Goal: Information Seeking & Learning: Learn about a topic

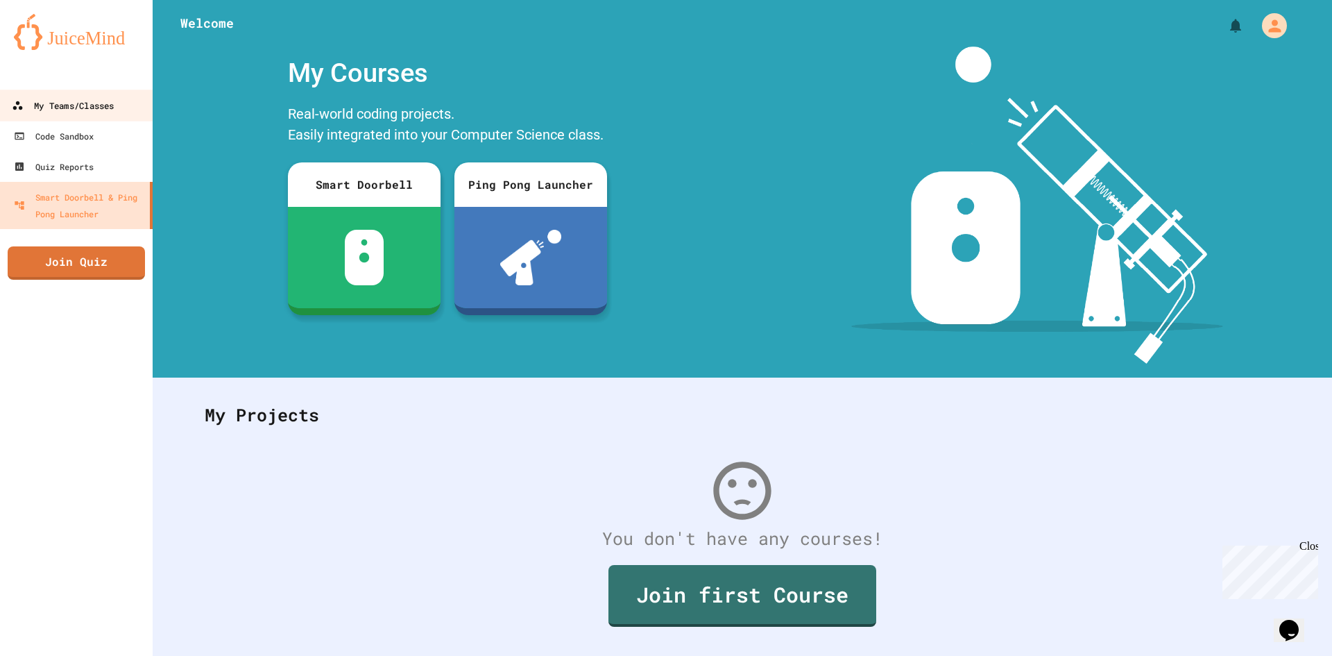
click at [51, 115] on link "My Teams/Classes" at bounding box center [77, 105] width 158 height 31
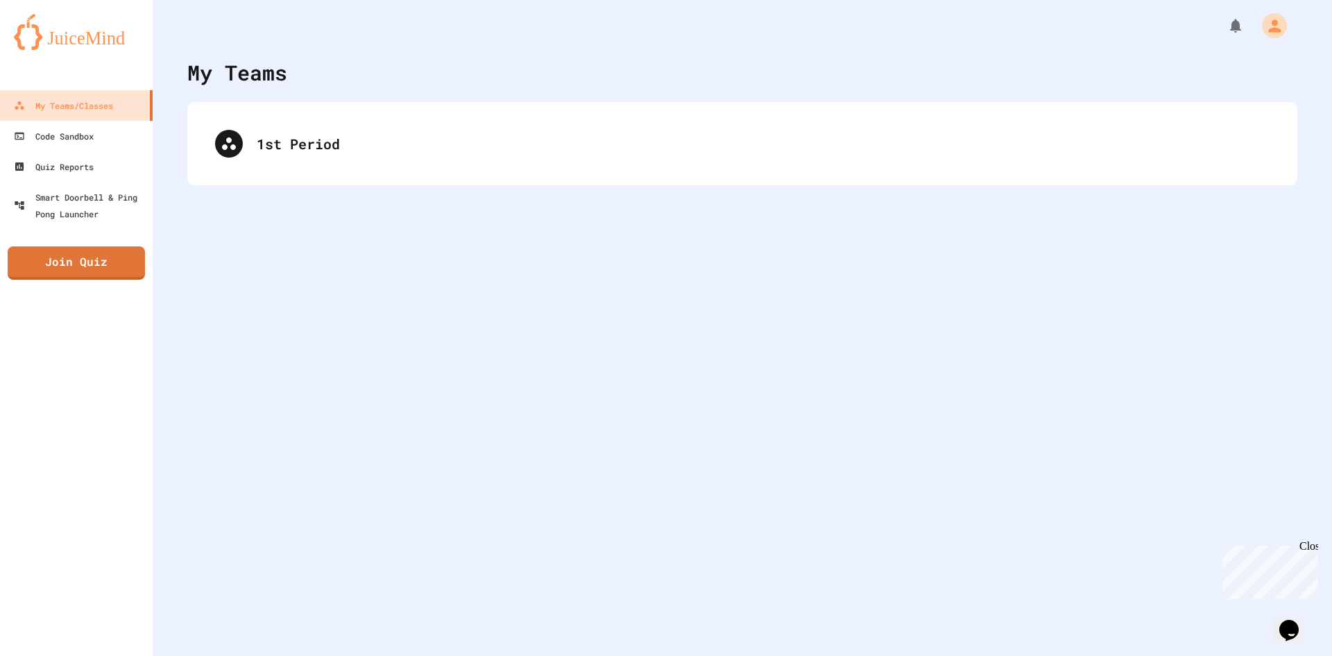
click at [415, 164] on div "1st Period" at bounding box center [742, 144] width 1082 height 56
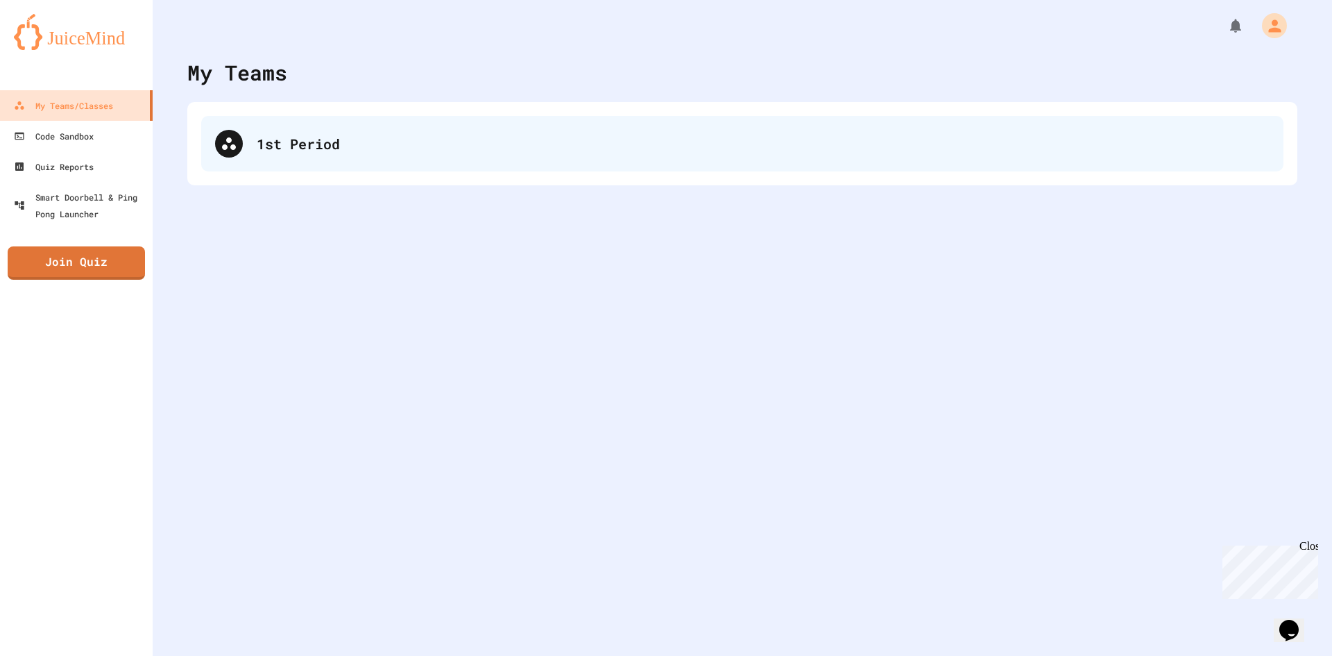
click at [427, 160] on div "1st Period" at bounding box center [742, 144] width 1082 height 56
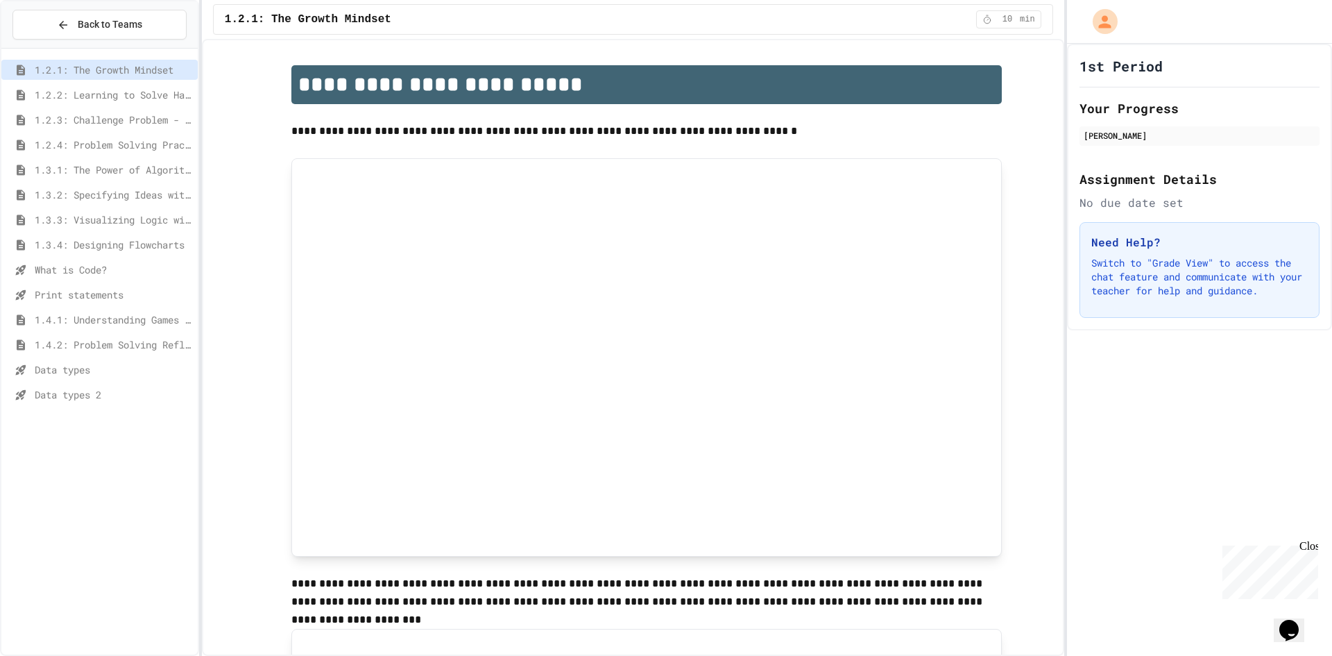
click at [67, 368] on span "Data types" at bounding box center [114, 369] width 158 height 15
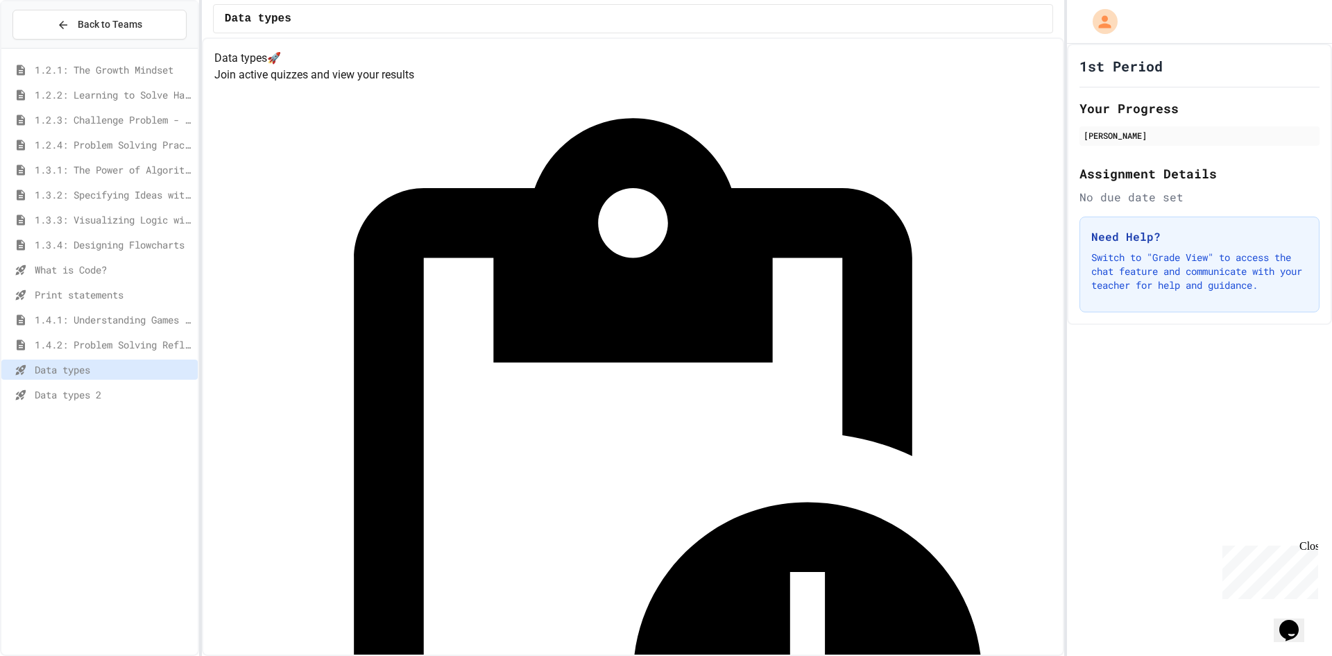
click at [69, 400] on span "Data types 2" at bounding box center [114, 394] width 158 height 15
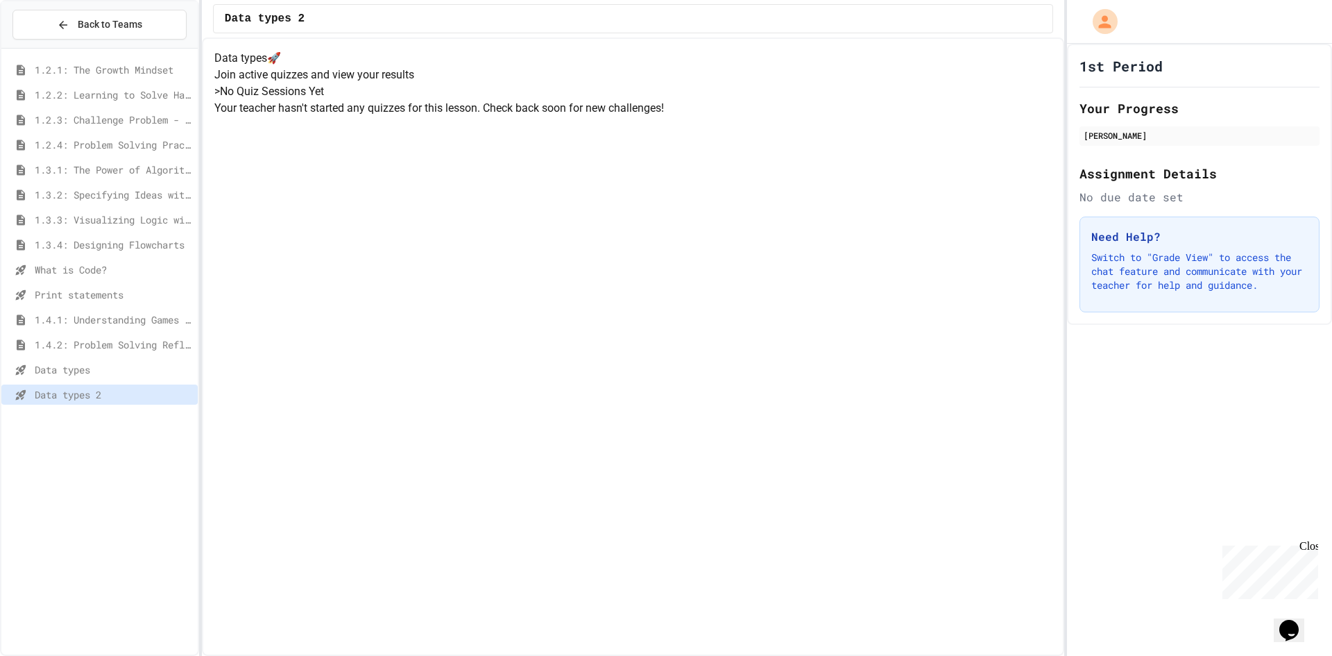
click at [135, 316] on span "1.4.1: Understanding Games with Flowcharts" at bounding box center [114, 319] width 158 height 15
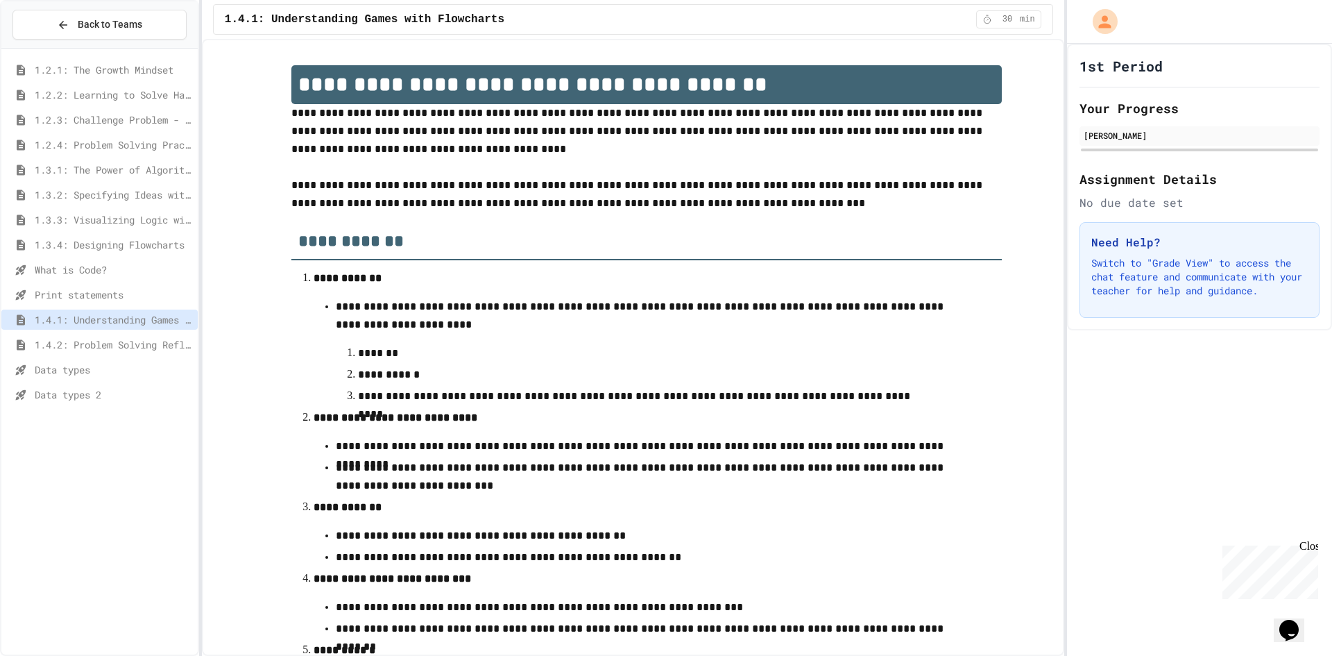
click at [155, 347] on span "1.4.2: Problem Solving Reflection" at bounding box center [114, 344] width 158 height 15
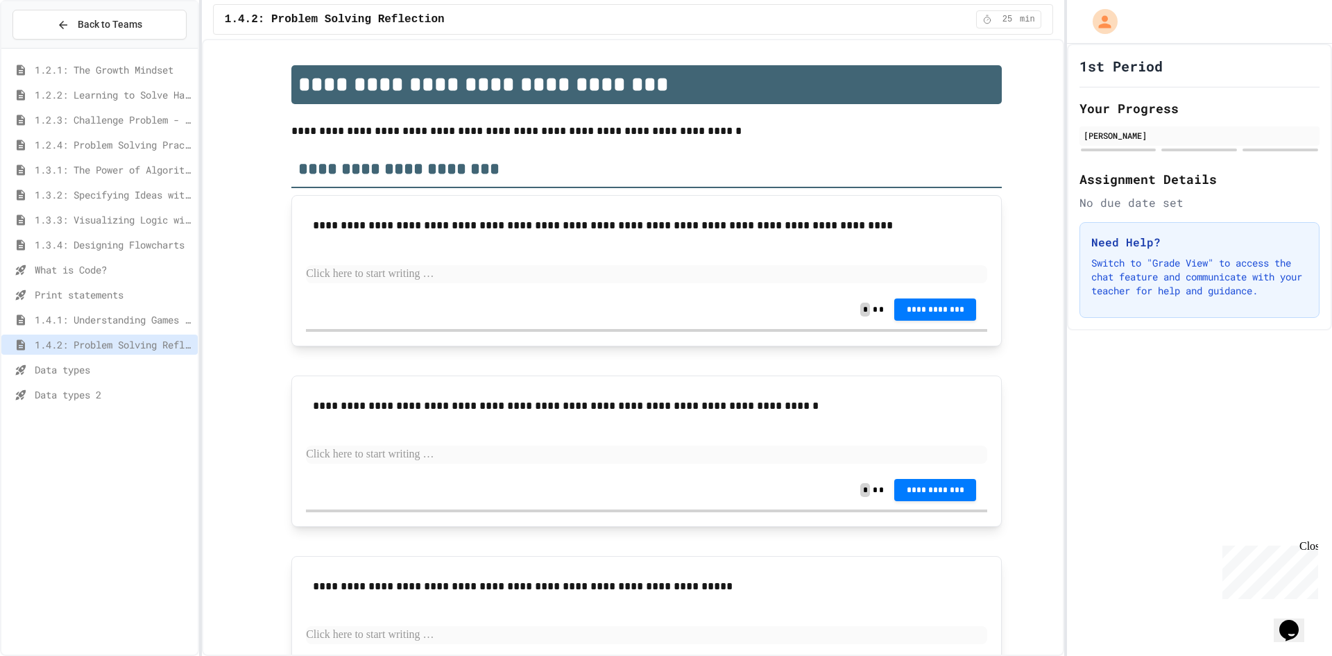
click at [161, 323] on span "1.4.1: Understanding Games with Flowcharts" at bounding box center [114, 319] width 158 height 15
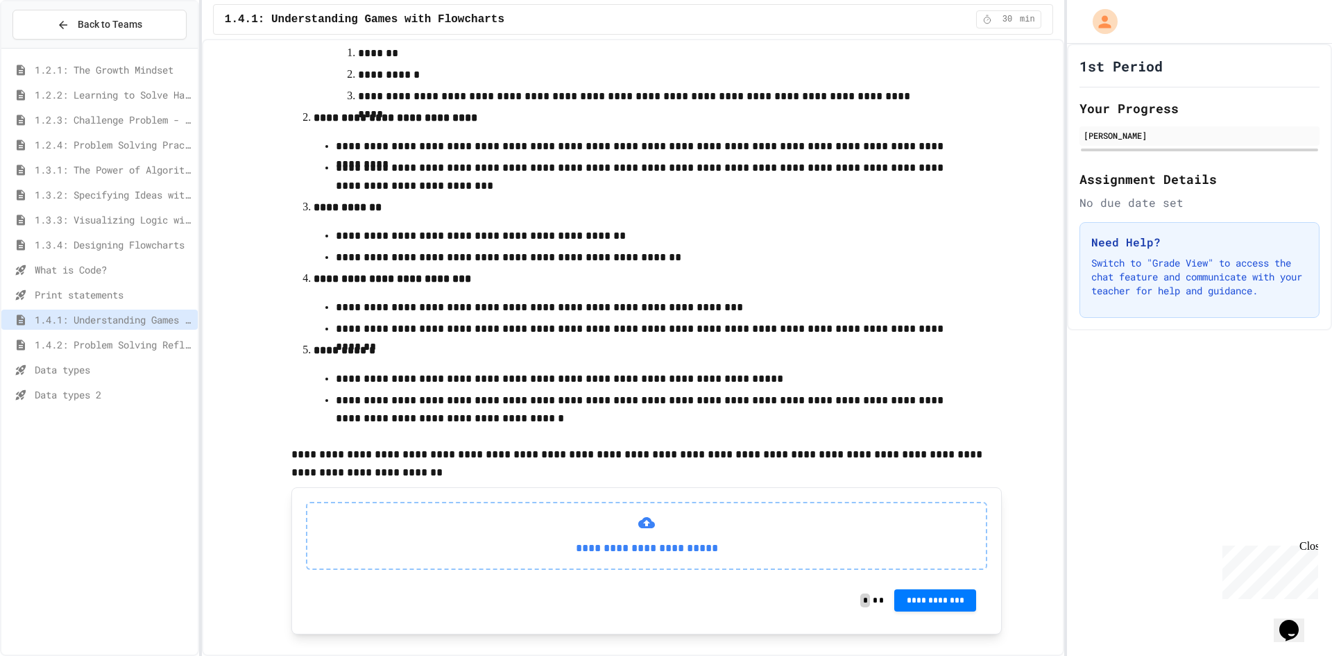
scroll to position [337, 0]
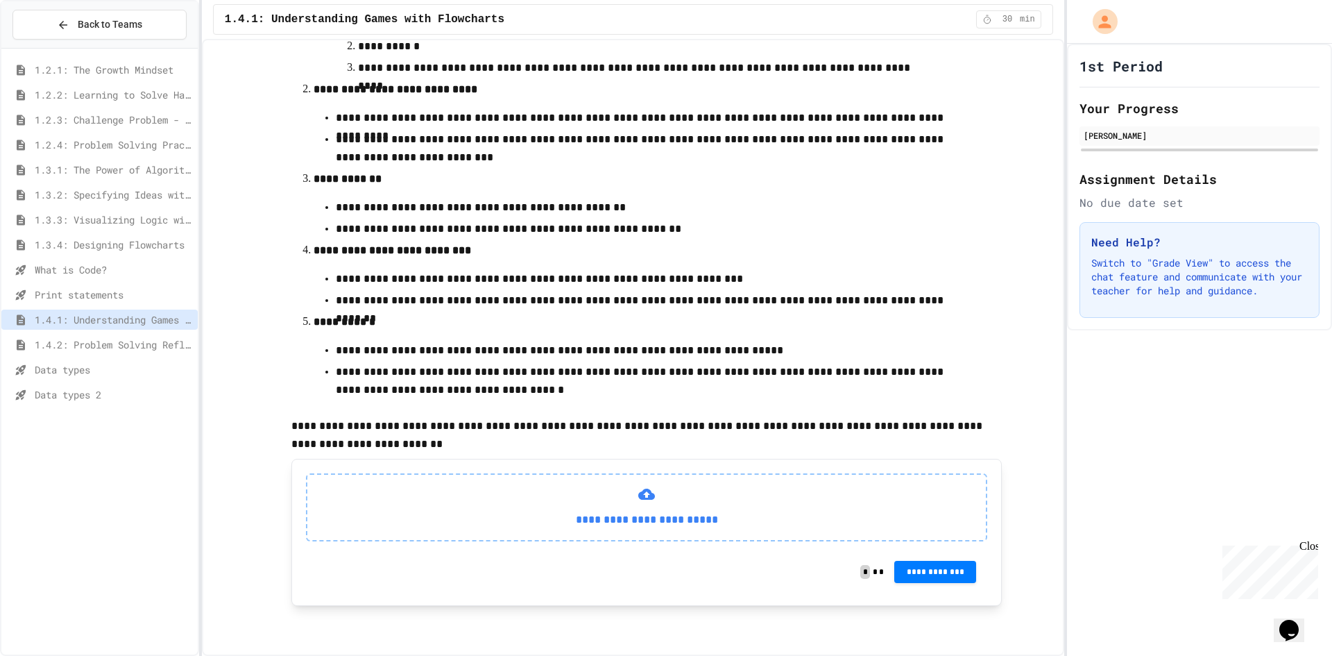
click at [74, 232] on div "1.3.3: Visualizing Logic with Flowcharts" at bounding box center [99, 222] width 196 height 25
click at [68, 249] on span "1.3.4: Designing Flowcharts" at bounding box center [114, 244] width 158 height 15
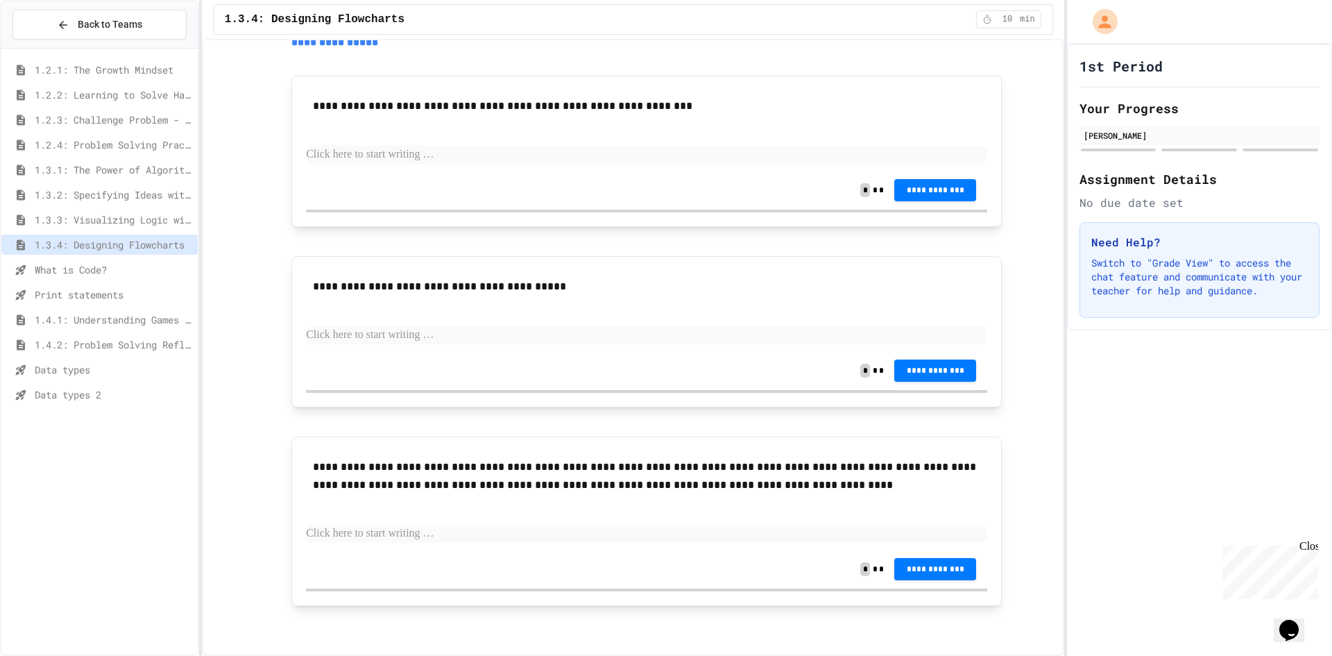
scroll to position [1411, 0]
click at [133, 219] on span "1.3.3: Visualizing Logic with Flowcharts" at bounding box center [114, 219] width 158 height 15
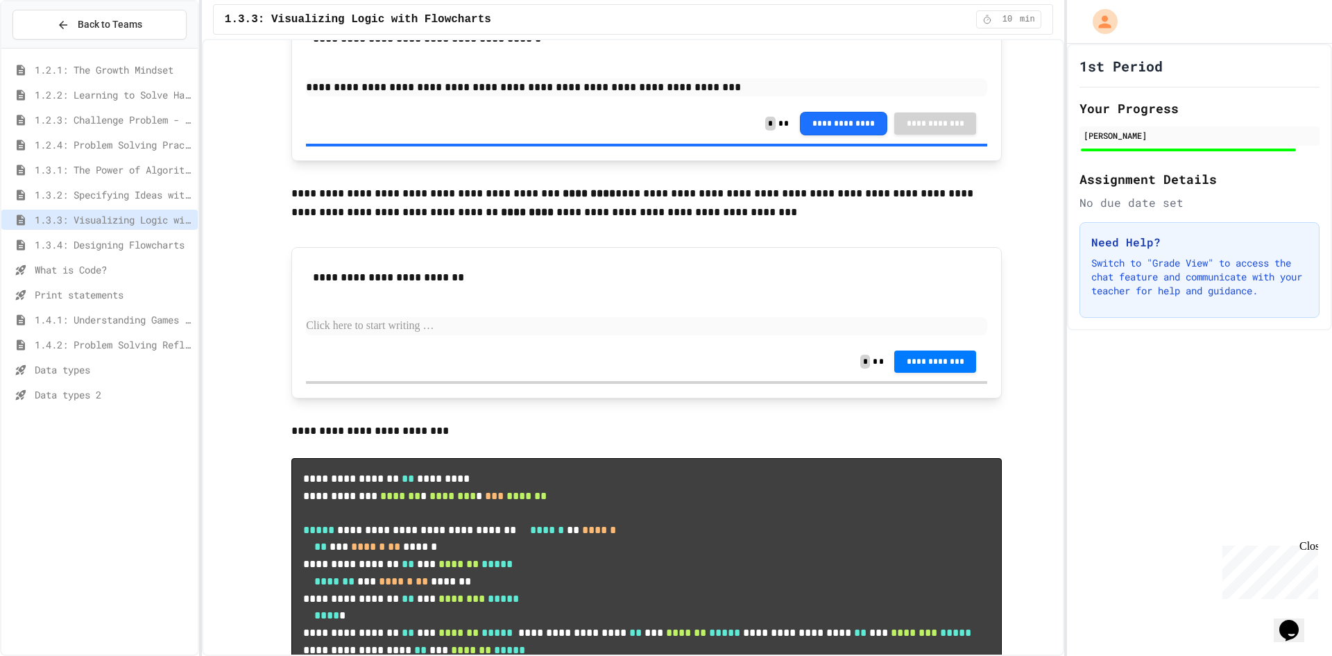
scroll to position [5441, 0]
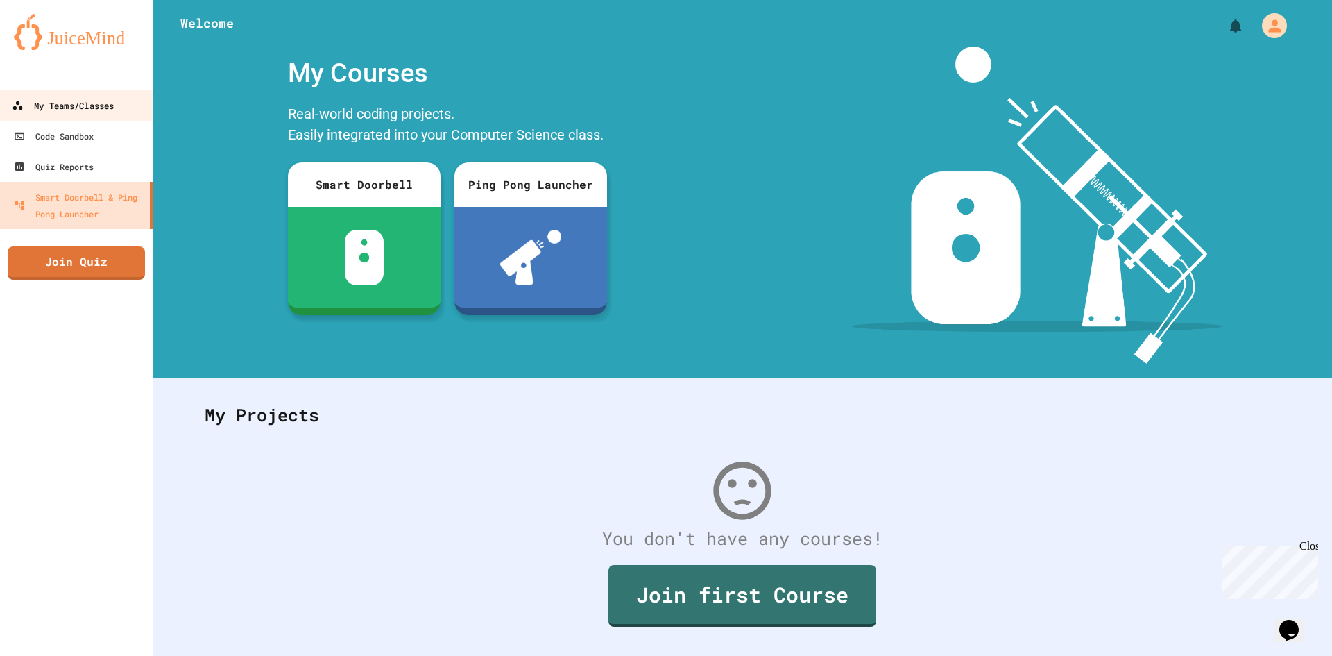
click at [43, 110] on div "My Teams/Classes" at bounding box center [63, 105] width 102 height 17
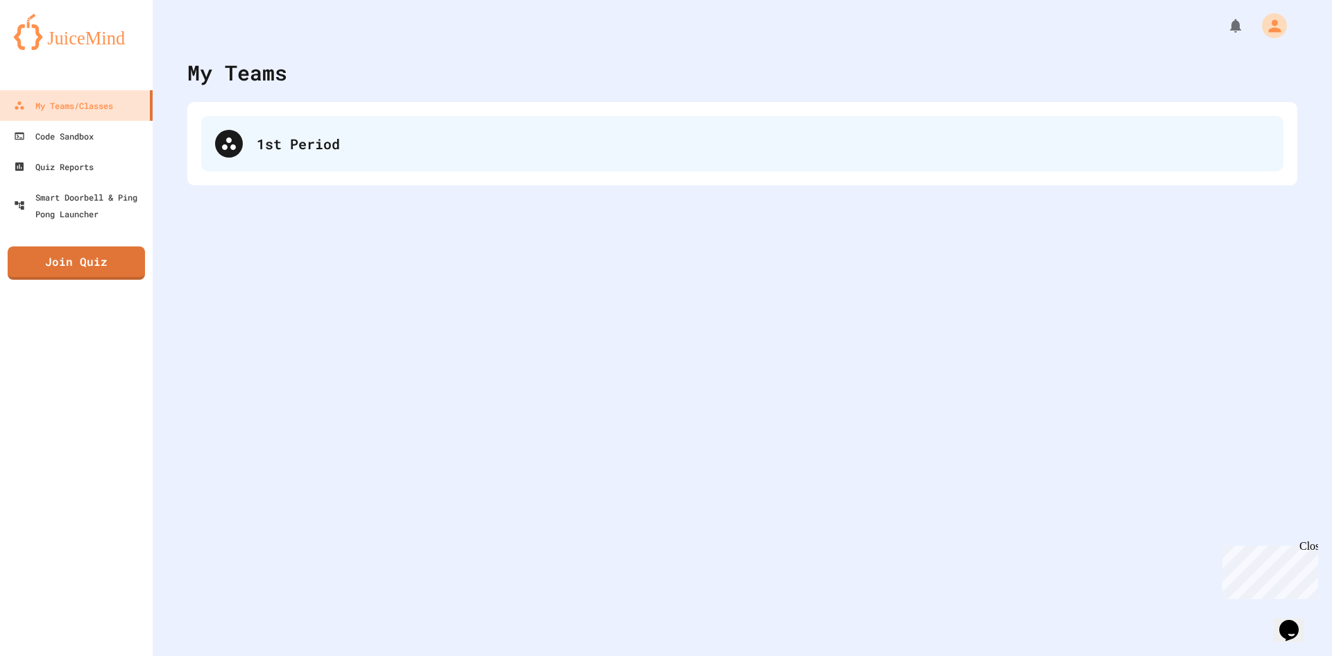
click at [272, 157] on div "1st Period" at bounding box center [742, 144] width 1082 height 56
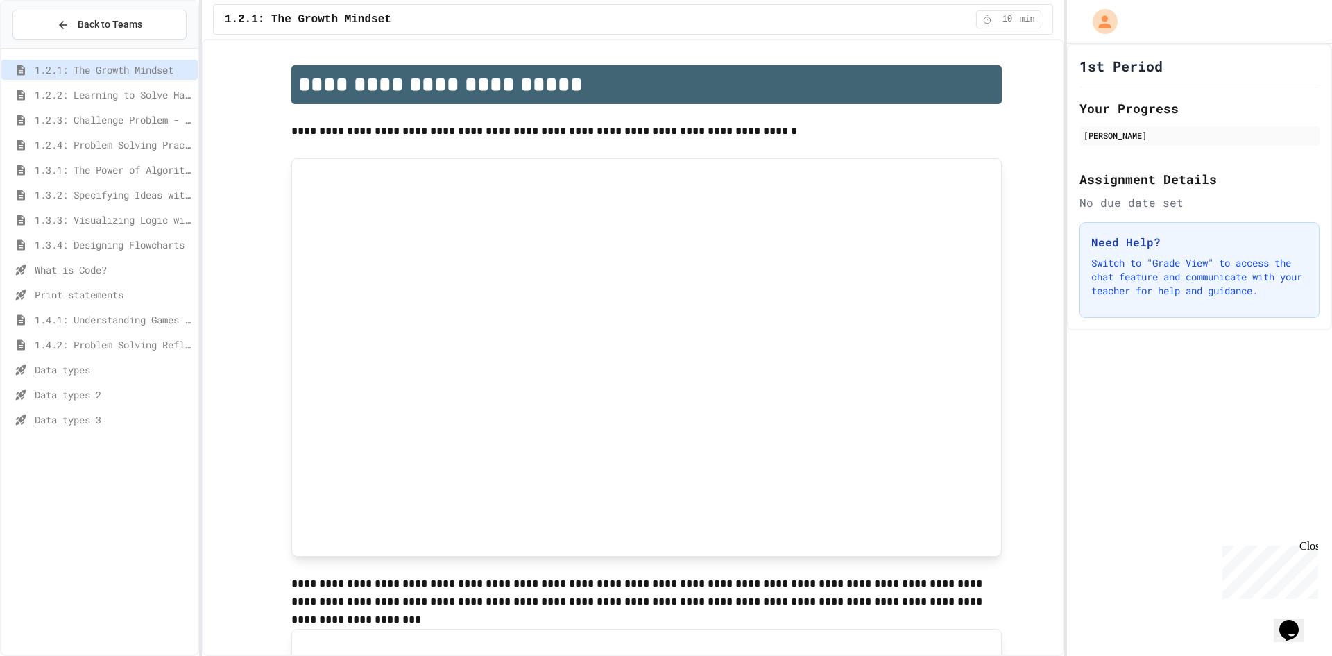
click at [101, 397] on span "Data types 2" at bounding box center [114, 394] width 158 height 15
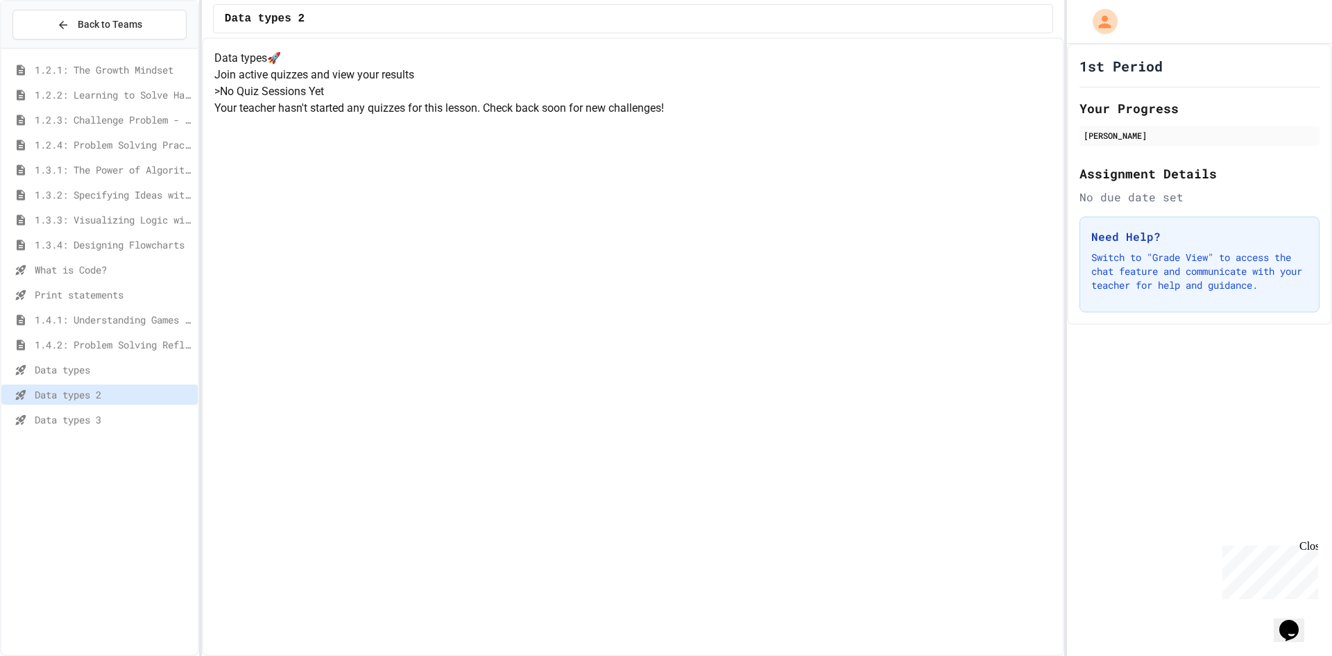
click at [101, 420] on span "Data types 3" at bounding box center [114, 419] width 158 height 15
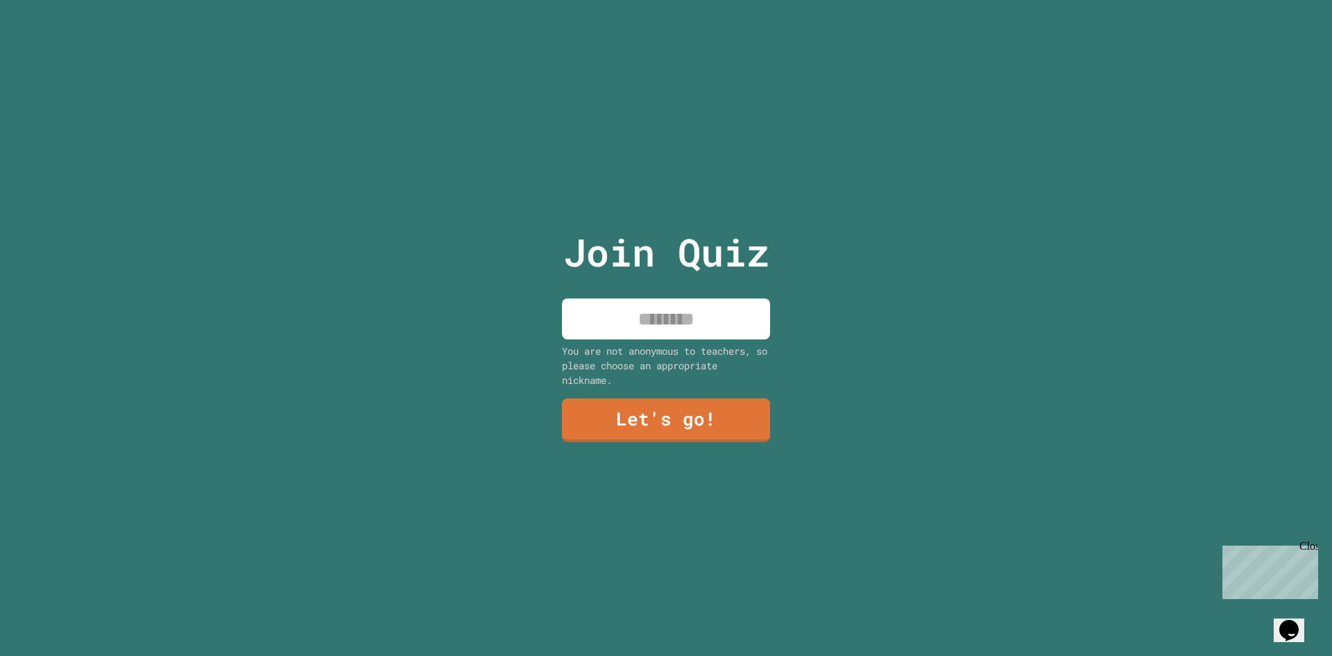
click at [714, 318] on input at bounding box center [666, 318] width 208 height 41
type input "******"
click at [697, 424] on link "Let's go!" at bounding box center [666, 419] width 189 height 46
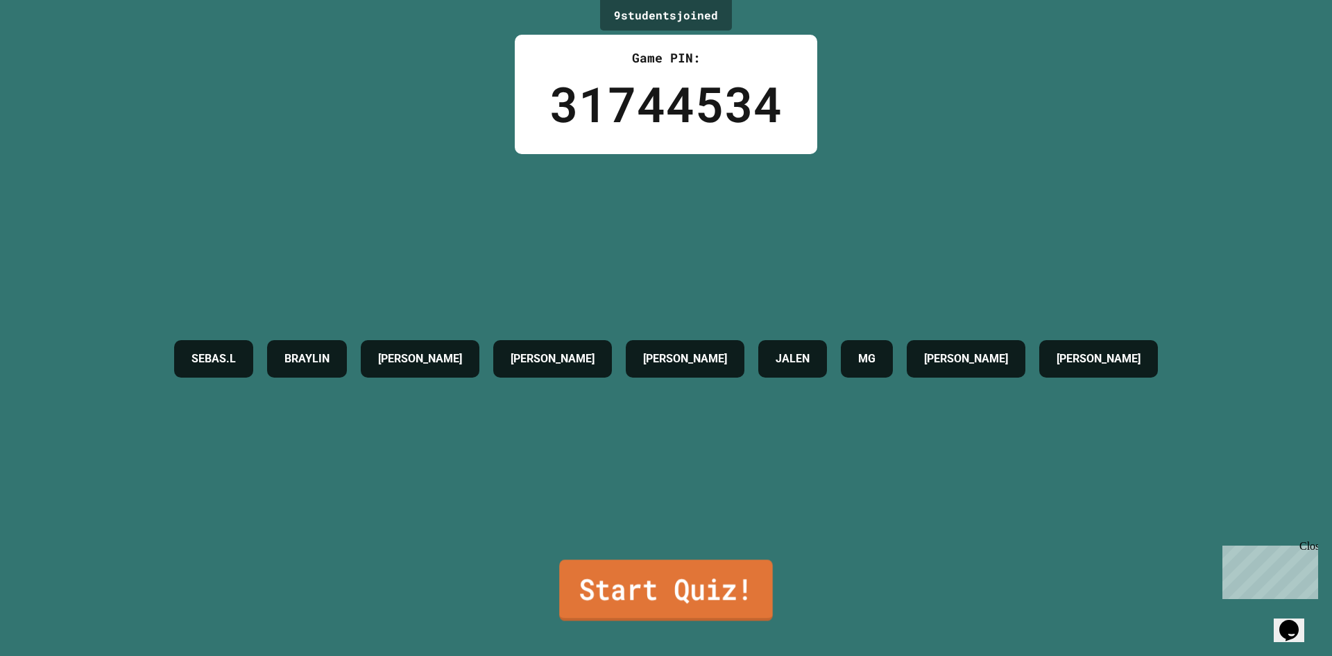
click at [656, 568] on link "Start Quiz!" at bounding box center [666, 589] width 214 height 61
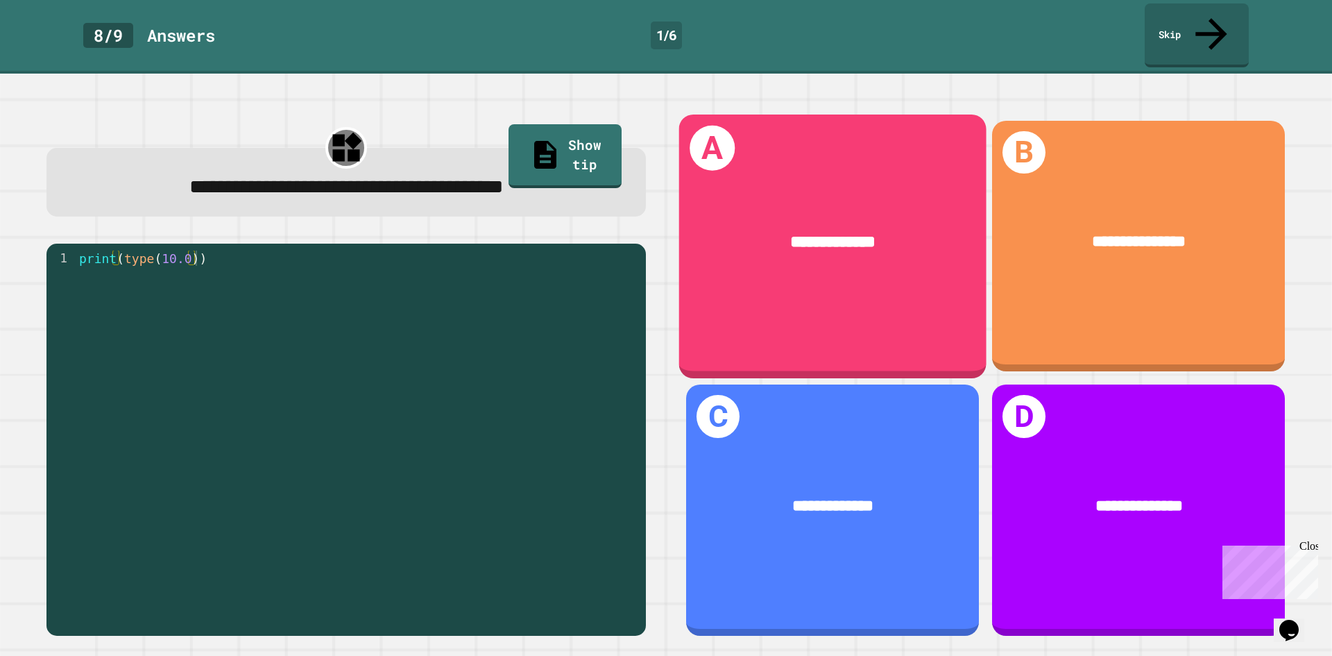
click at [712, 260] on div "**********" at bounding box center [832, 246] width 307 height 264
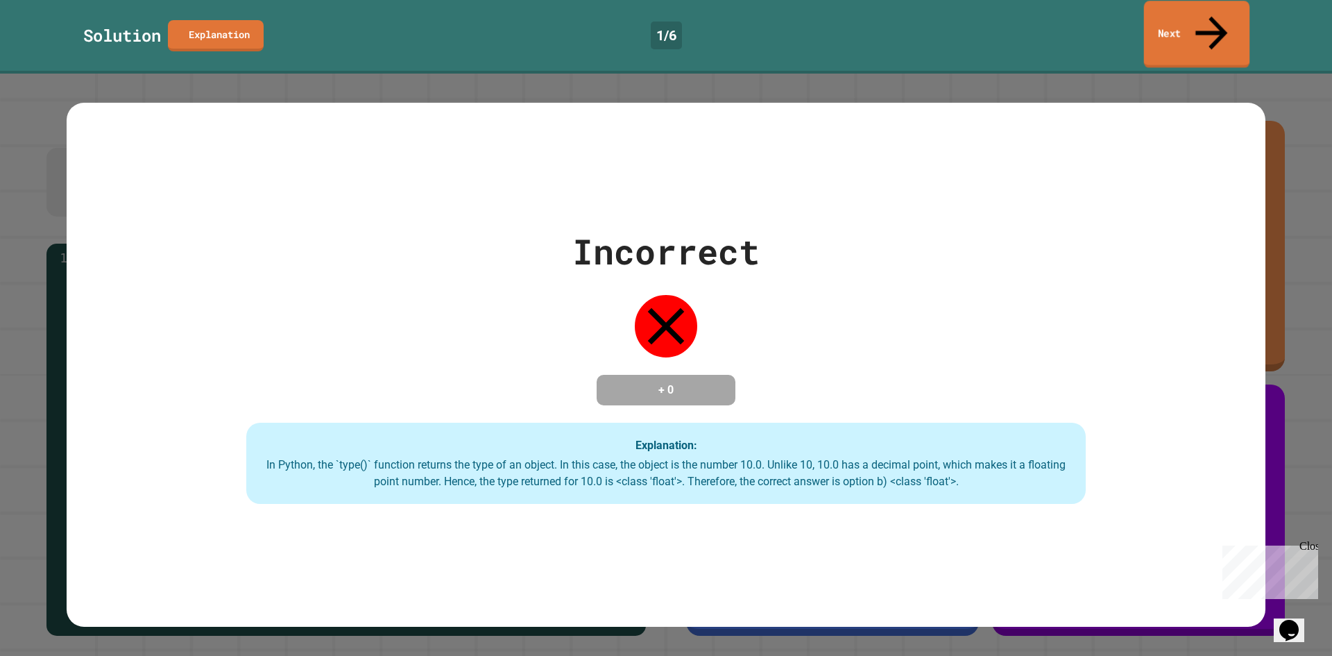
click at [1176, 19] on link "Next" at bounding box center [1197, 34] width 106 height 67
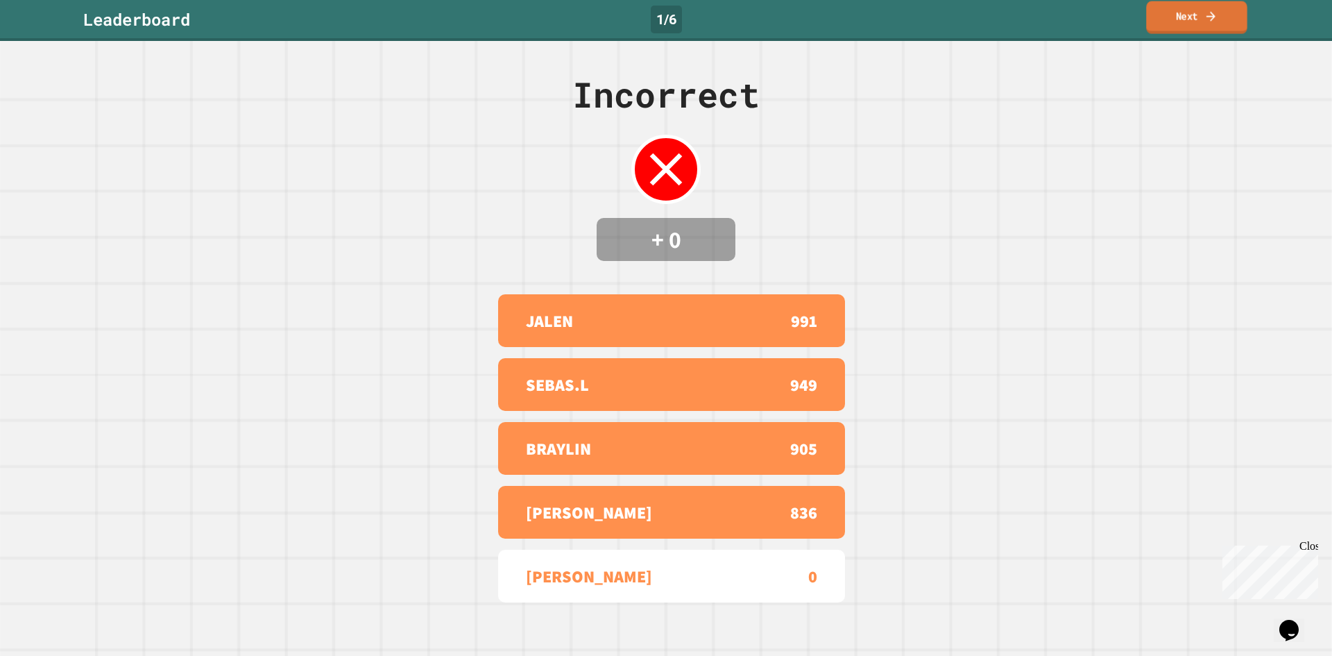
click at [1200, 8] on link "Next" at bounding box center [1196, 17] width 101 height 33
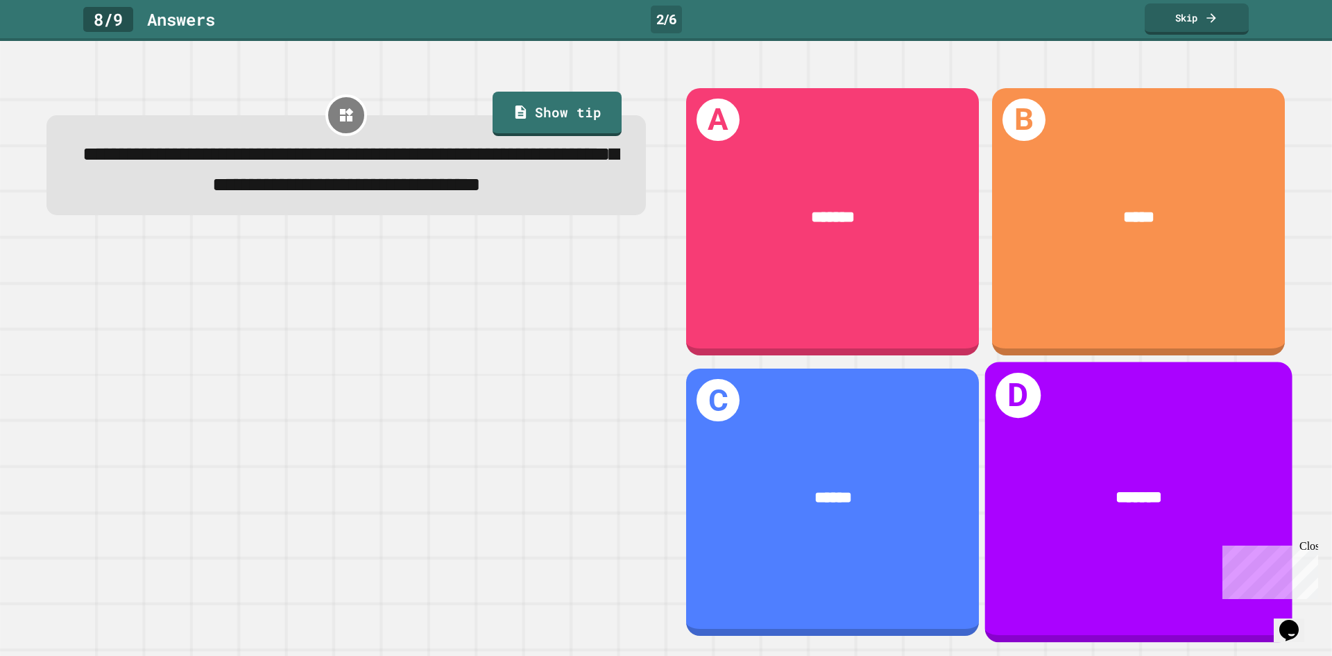
click at [1159, 452] on div "*******" at bounding box center [1138, 498] width 307 height 93
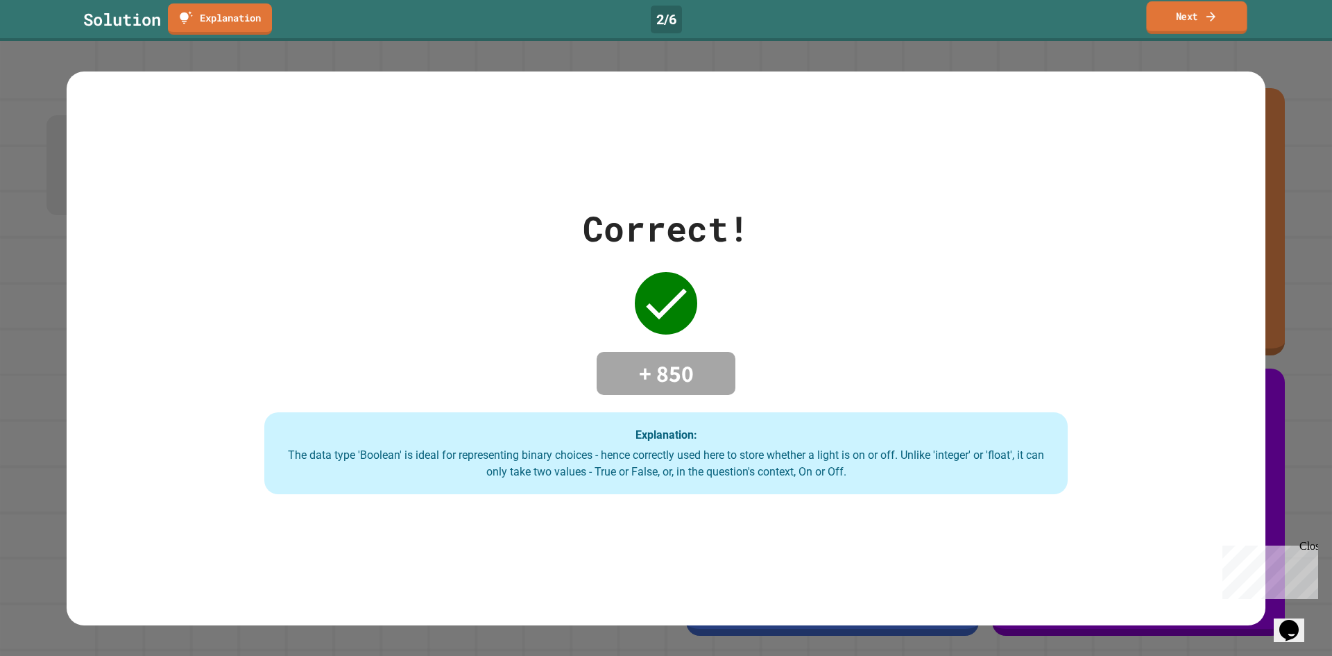
click at [1204, 19] on link "Next" at bounding box center [1196, 17] width 101 height 33
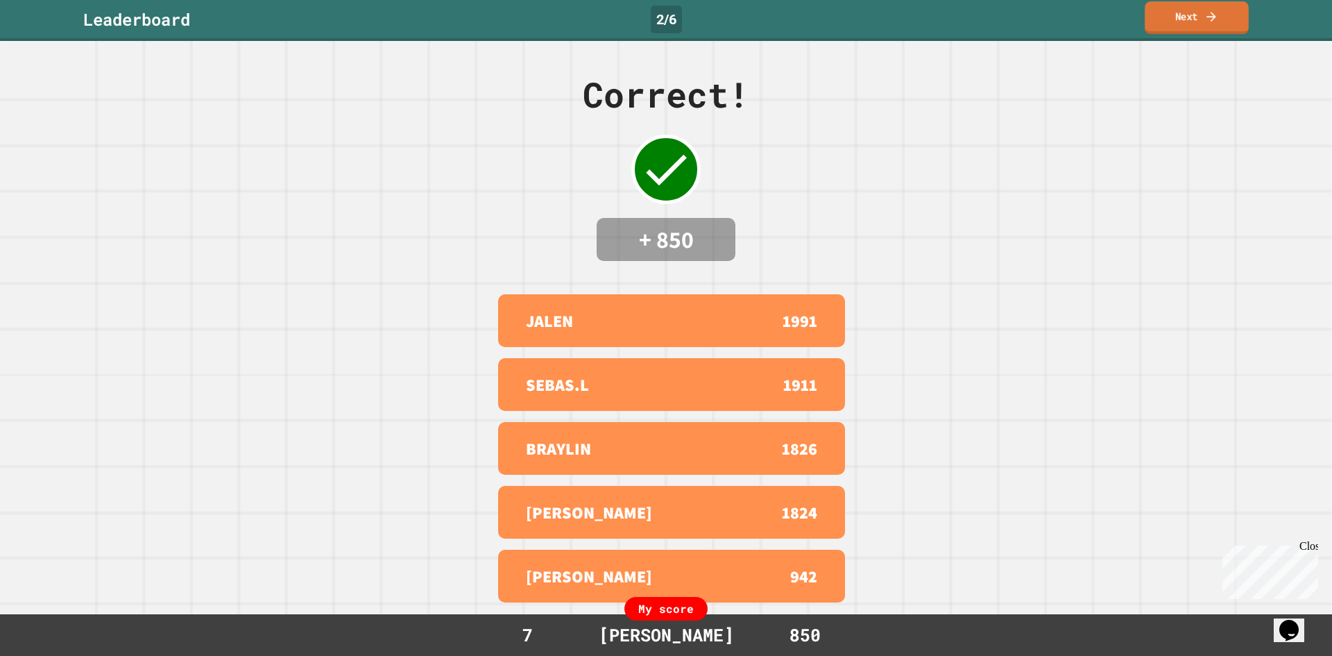
click at [1198, 24] on link "Next" at bounding box center [1197, 17] width 104 height 33
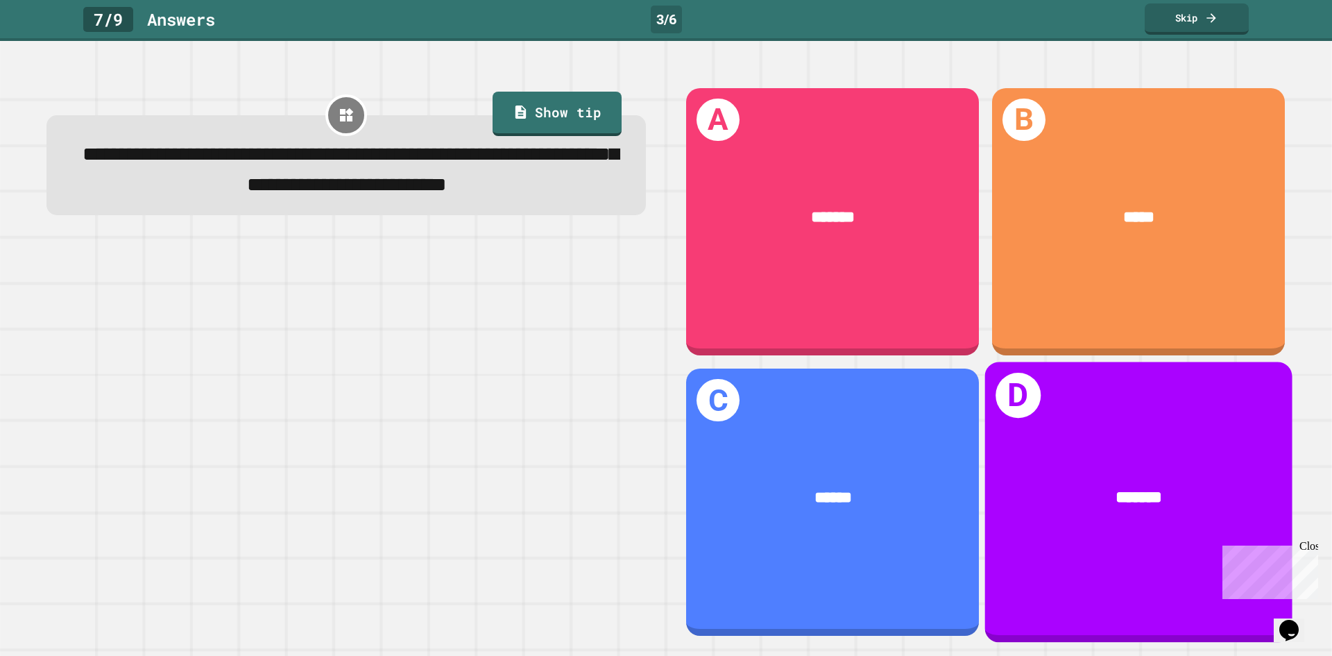
click at [1107, 396] on div "D *******" at bounding box center [1138, 502] width 307 height 280
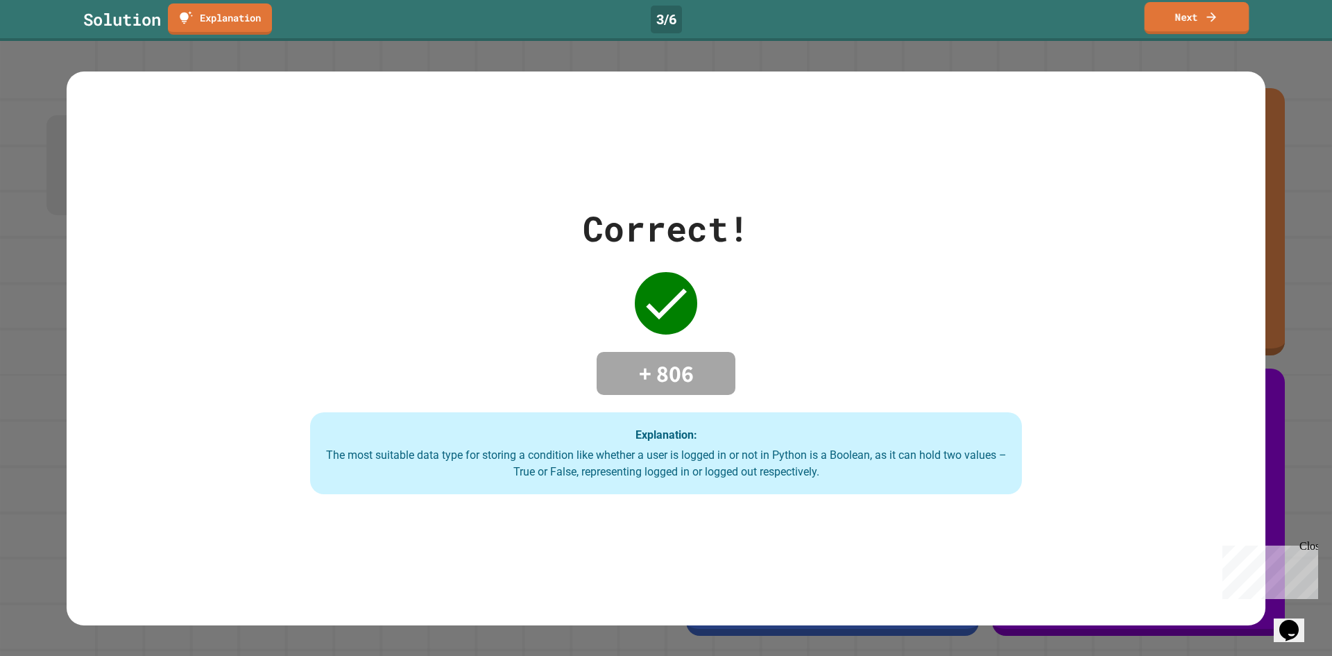
click at [1202, 15] on link "Next" at bounding box center [1197, 18] width 105 height 32
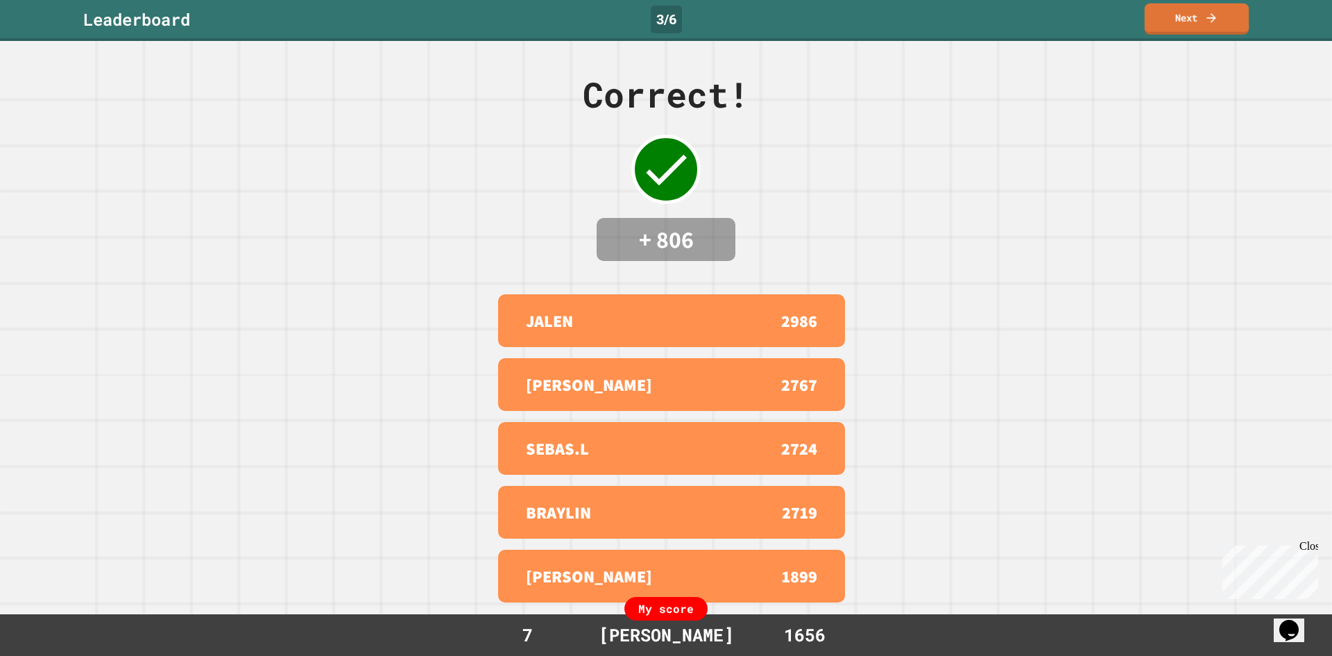
click at [1207, 36] on div "Leaderboard 3 / 6 Next" at bounding box center [666, 20] width 1332 height 41
click at [1209, 30] on link "Next" at bounding box center [1197, 17] width 105 height 33
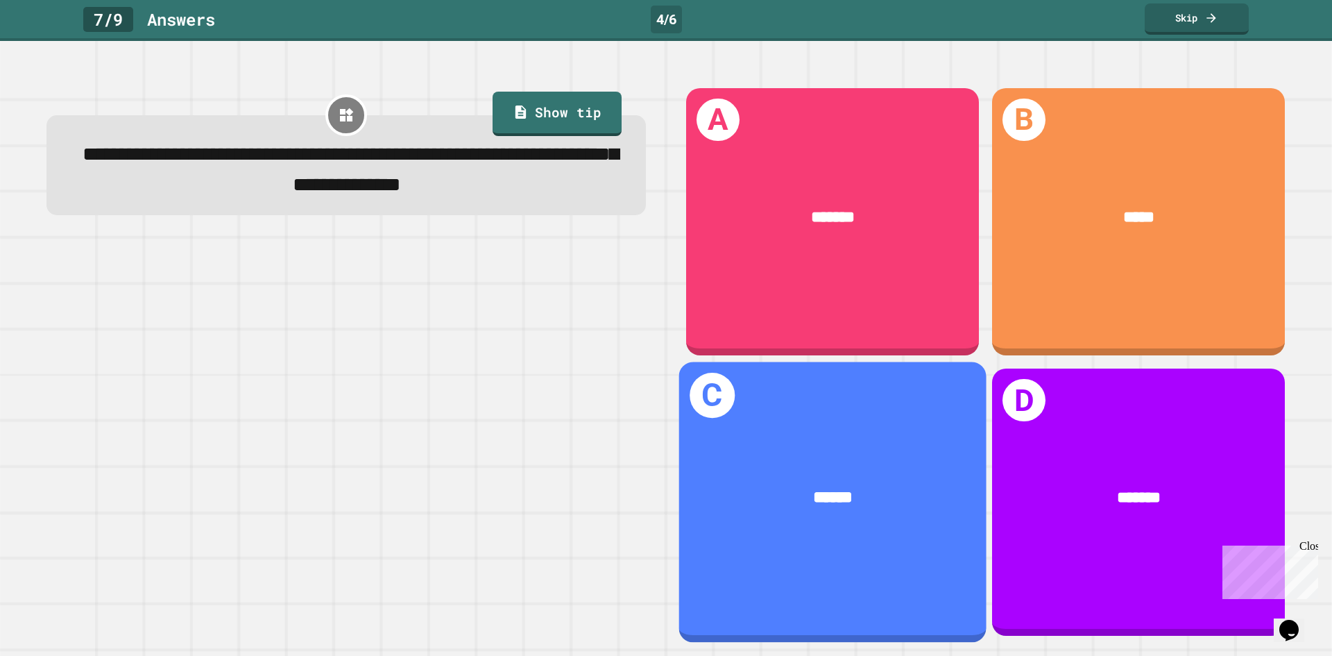
click at [878, 485] on div "******" at bounding box center [832, 498] width 239 height 26
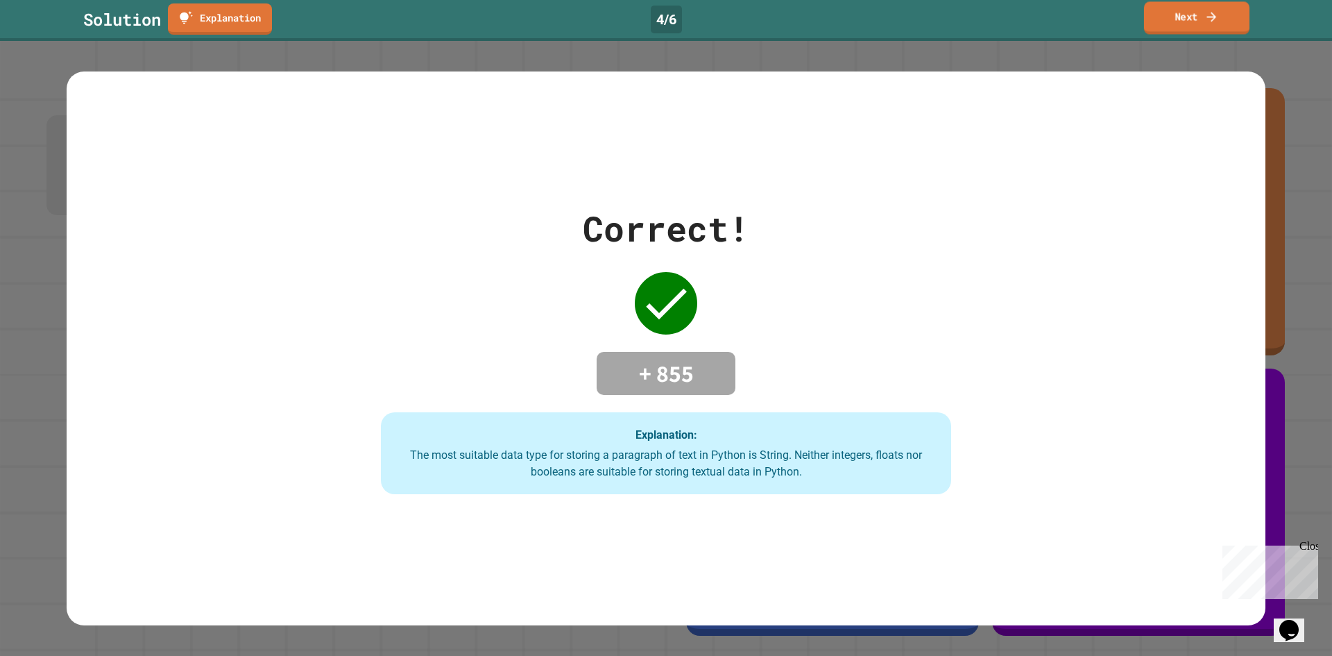
click at [1207, 15] on icon at bounding box center [1212, 16] width 14 height 15
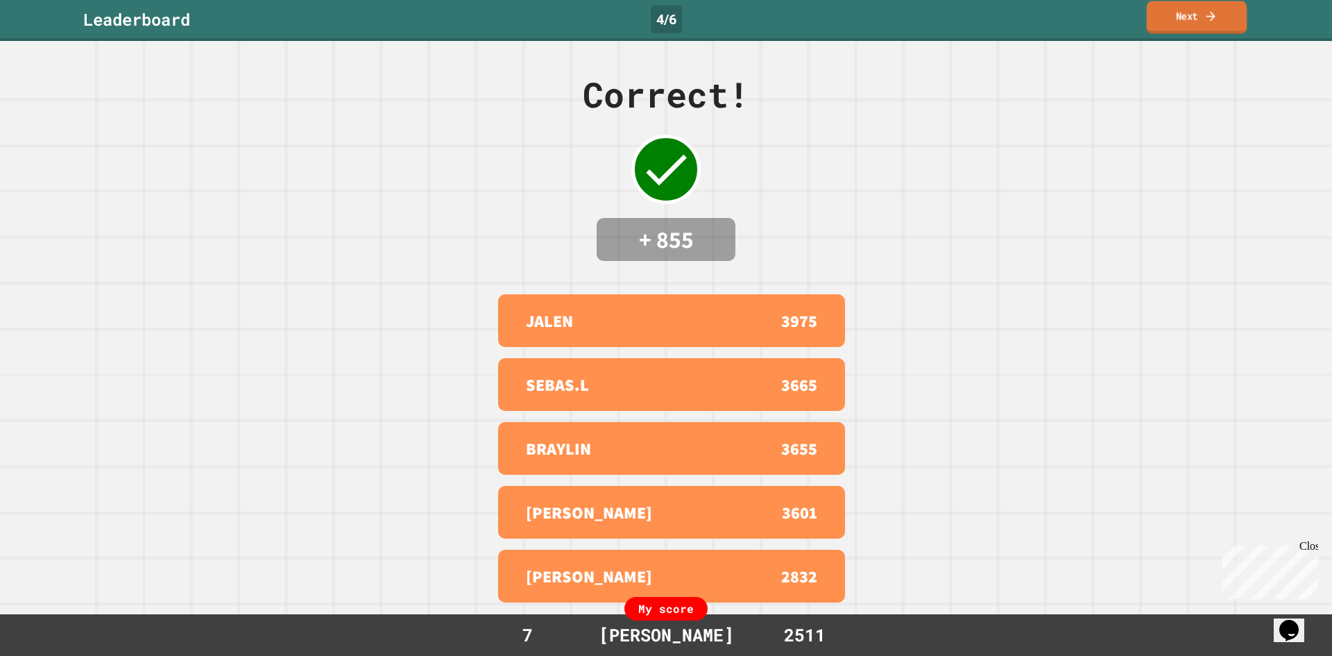
click at [1199, 22] on link "Next" at bounding box center [1197, 17] width 101 height 33
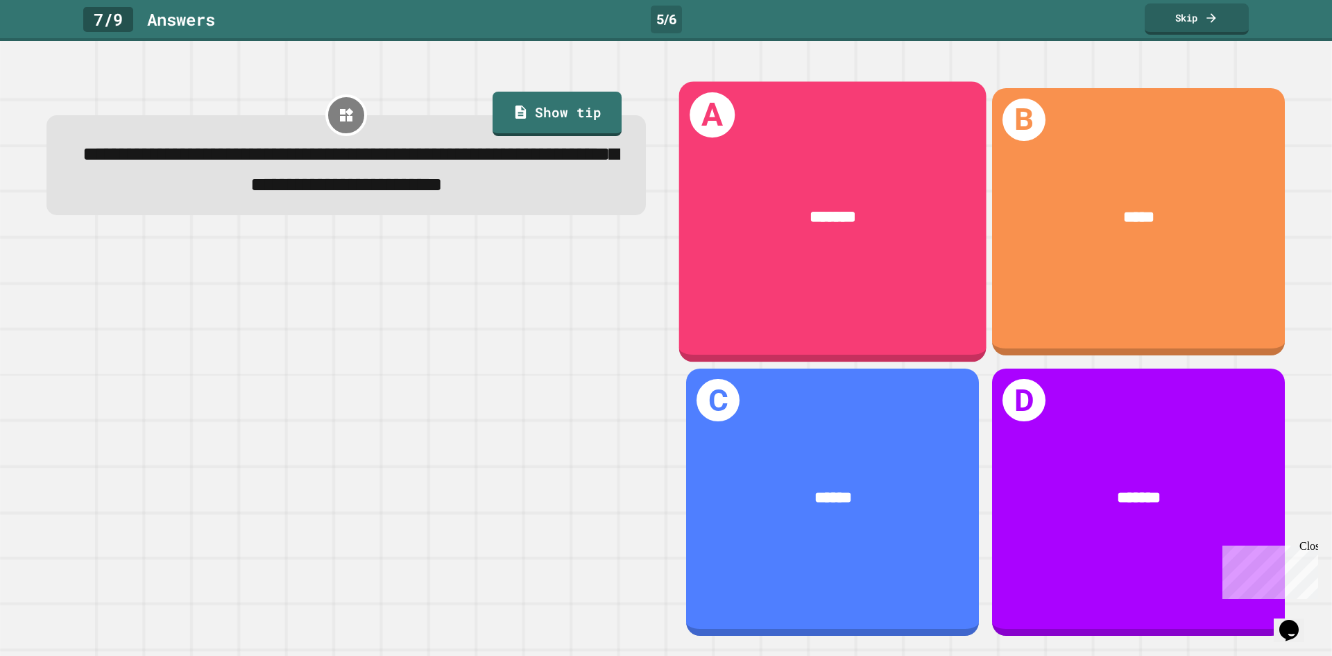
click at [780, 248] on div "*******" at bounding box center [832, 217] width 307 height 93
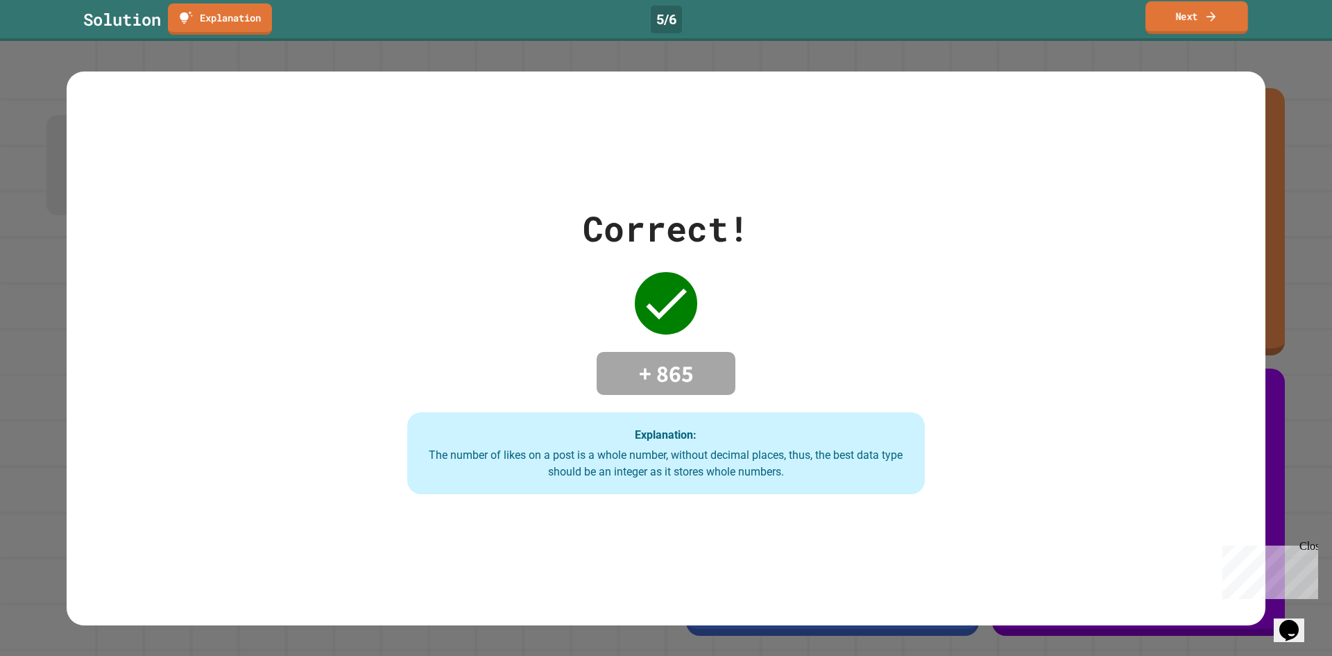
click at [1152, 15] on link "Next" at bounding box center [1197, 17] width 103 height 33
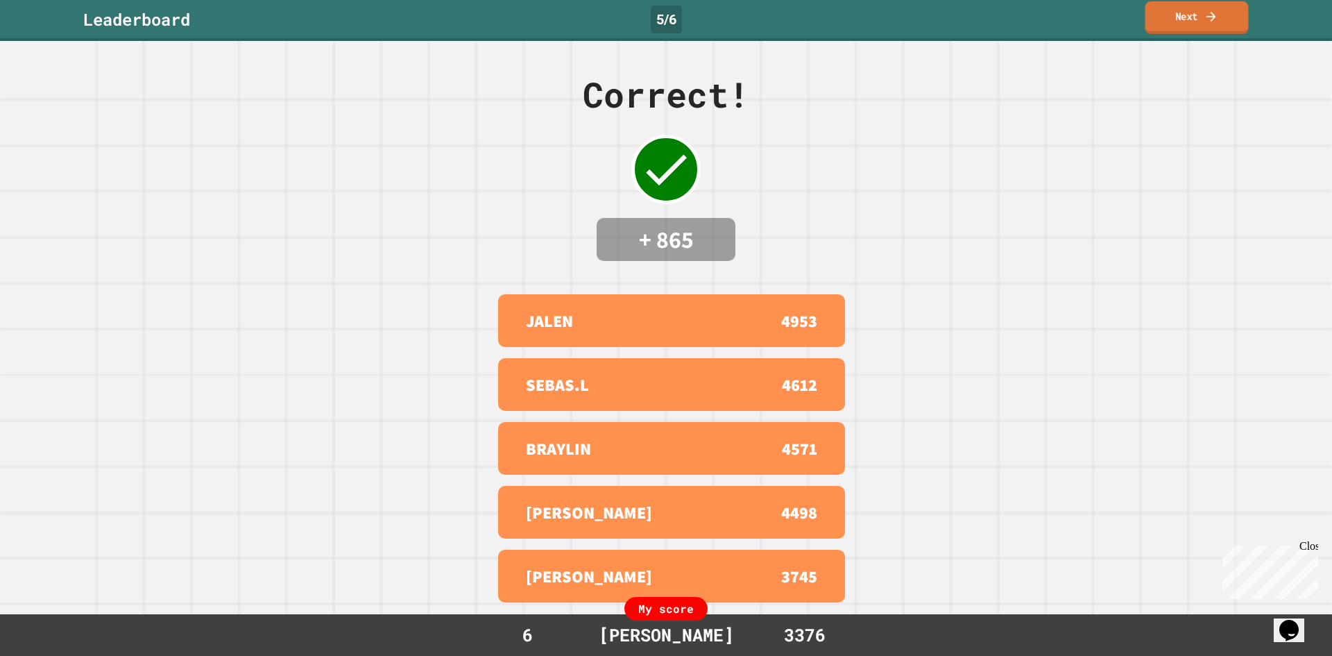
click at [1165, 20] on link "Next" at bounding box center [1197, 17] width 103 height 33
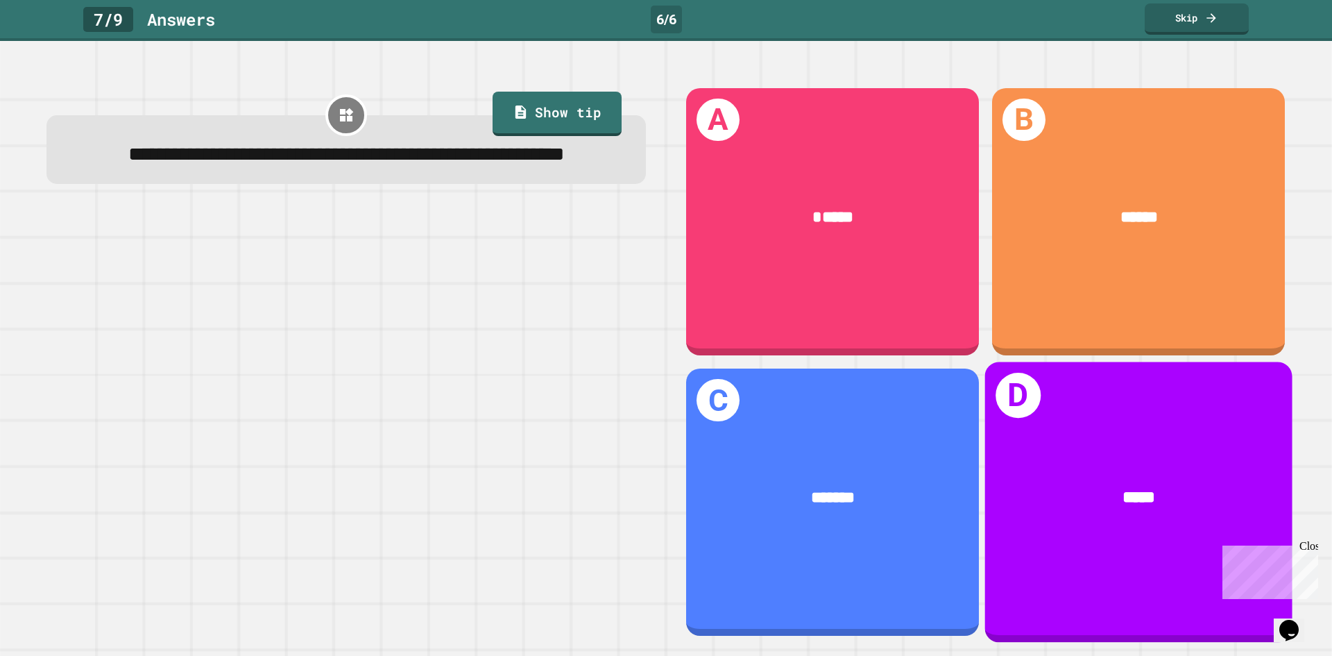
drag, startPoint x: 1138, startPoint y: 486, endPoint x: 1136, endPoint y: 475, distance: 10.6
click at [1136, 489] on span "*****" at bounding box center [1139, 497] width 33 height 17
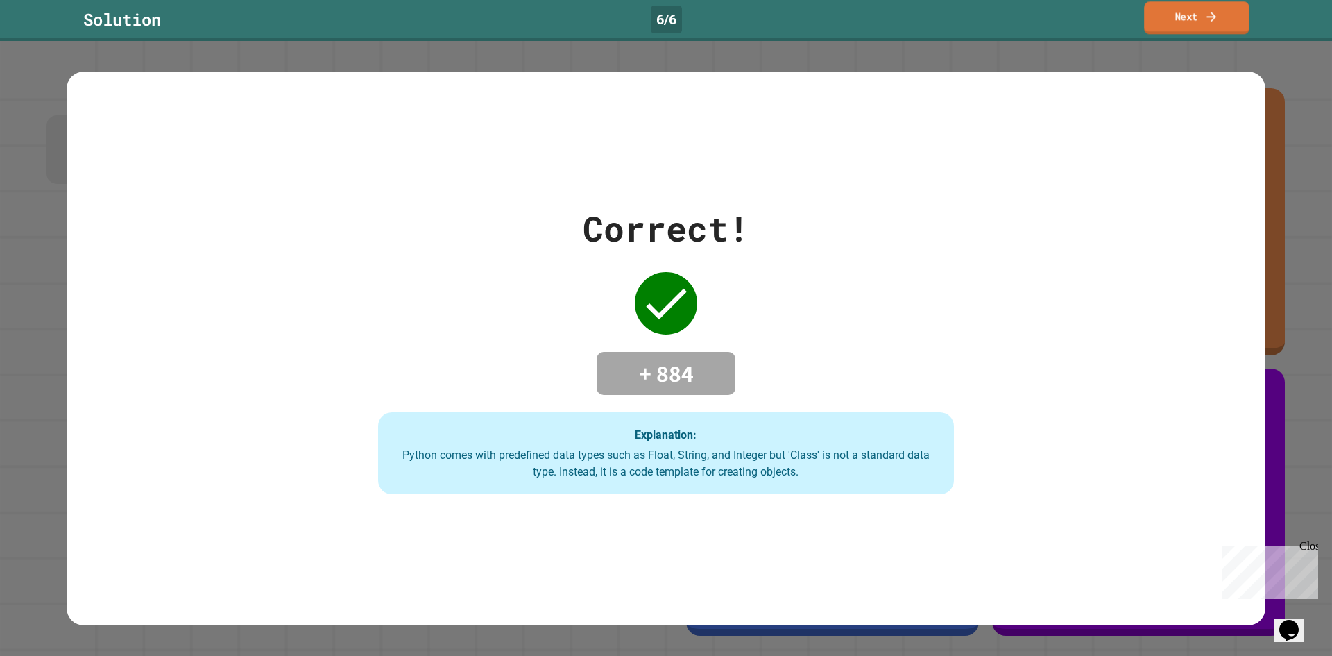
click at [1200, 14] on link "Next" at bounding box center [1196, 17] width 105 height 33
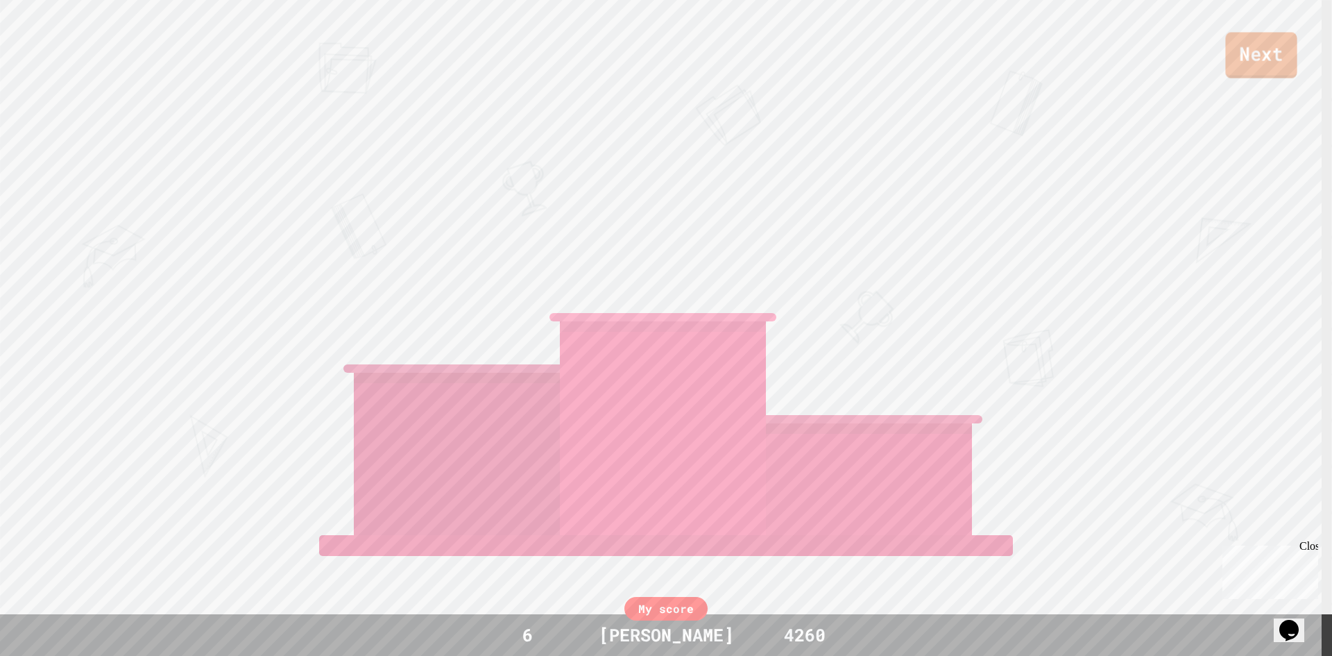
click at [1282, 56] on link "Next" at bounding box center [1260, 56] width 71 height 46
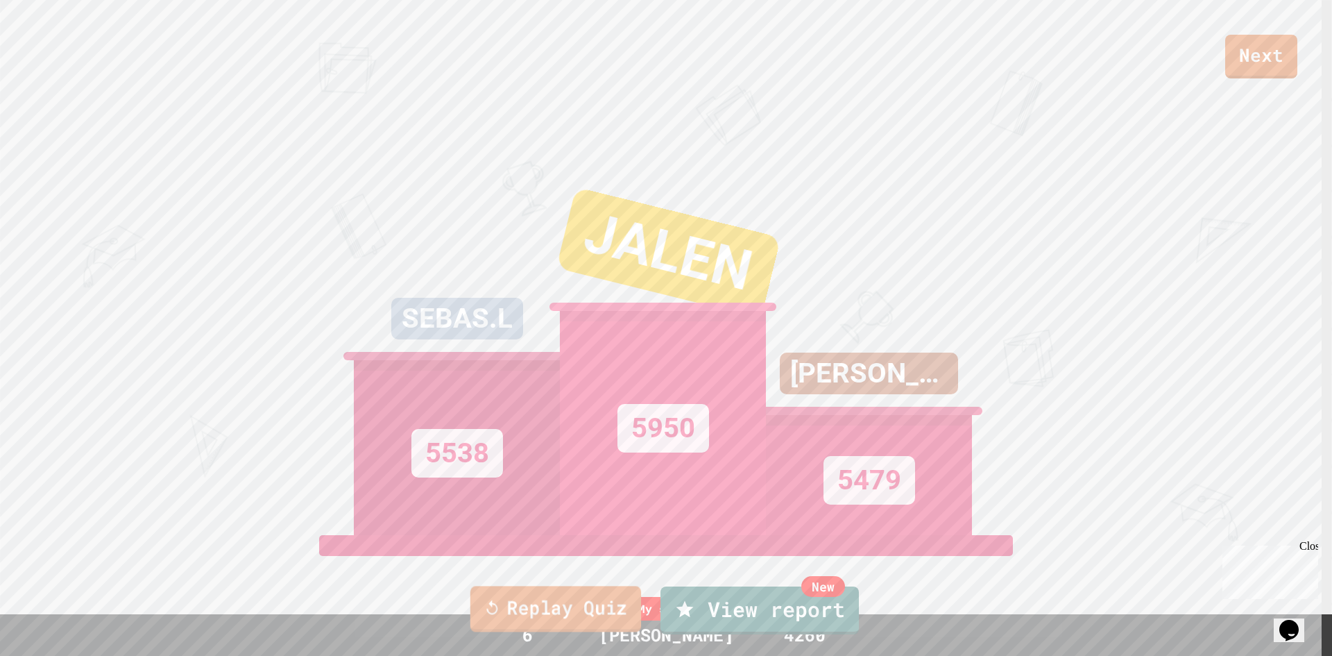
click at [599, 589] on link "Replay Quiz" at bounding box center [555, 609] width 171 height 46
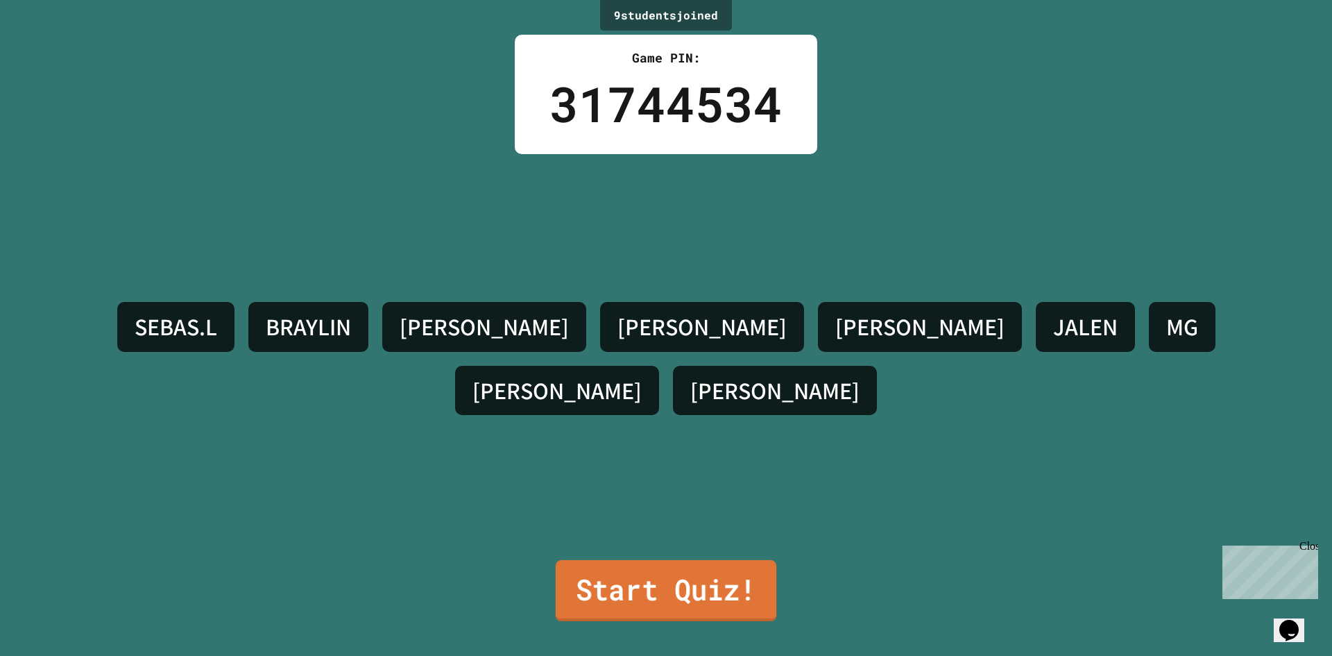
click at [631, 576] on link "Start Quiz!" at bounding box center [666, 590] width 221 height 61
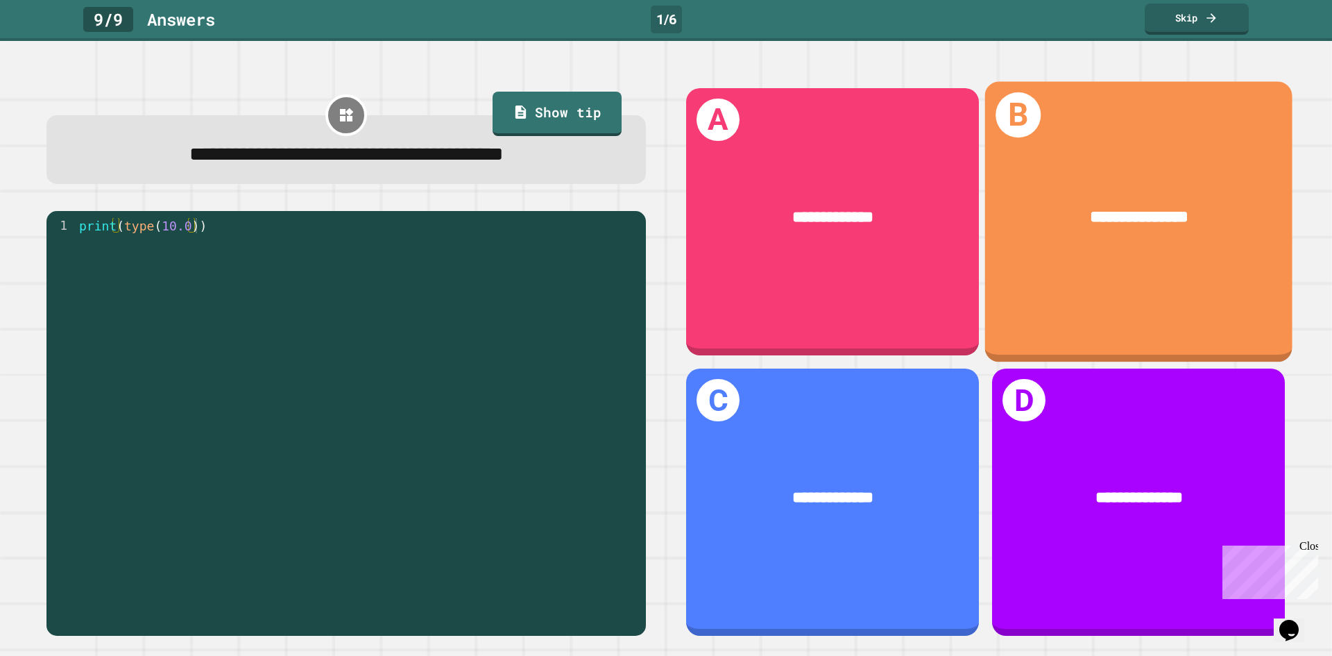
click at [1045, 257] on div "**********" at bounding box center [1138, 217] width 307 height 93
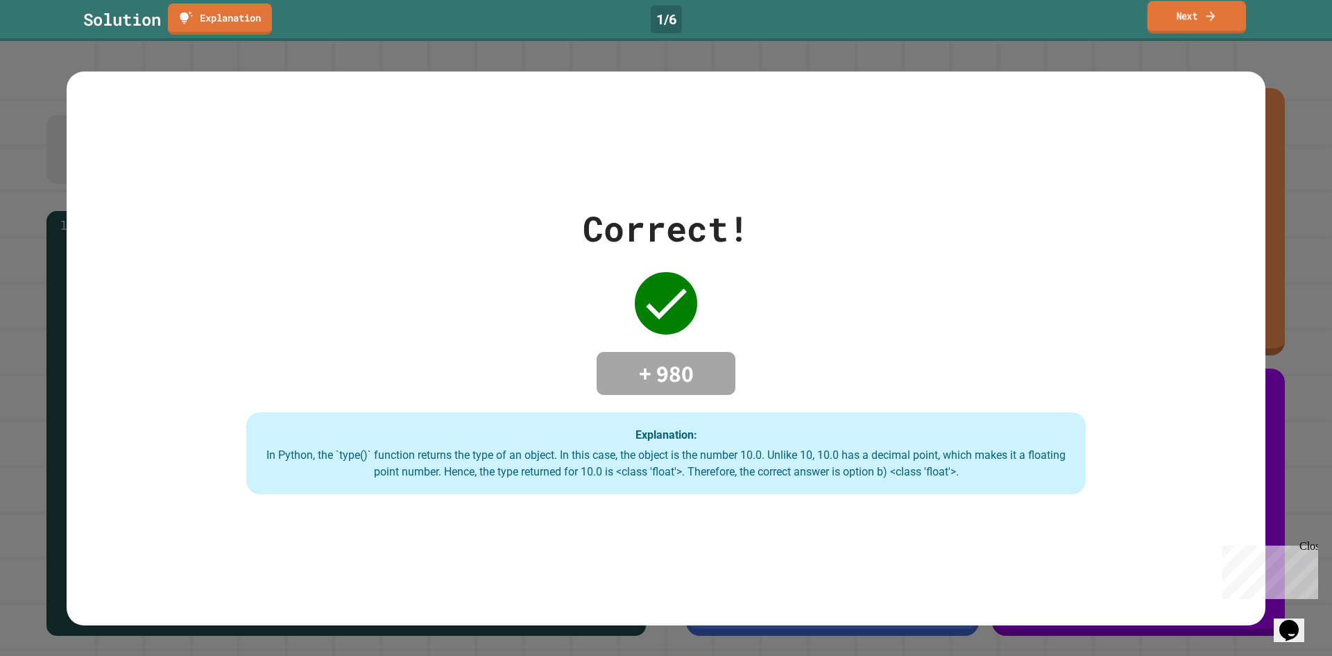
click at [1234, 10] on link "Next" at bounding box center [1197, 17] width 99 height 33
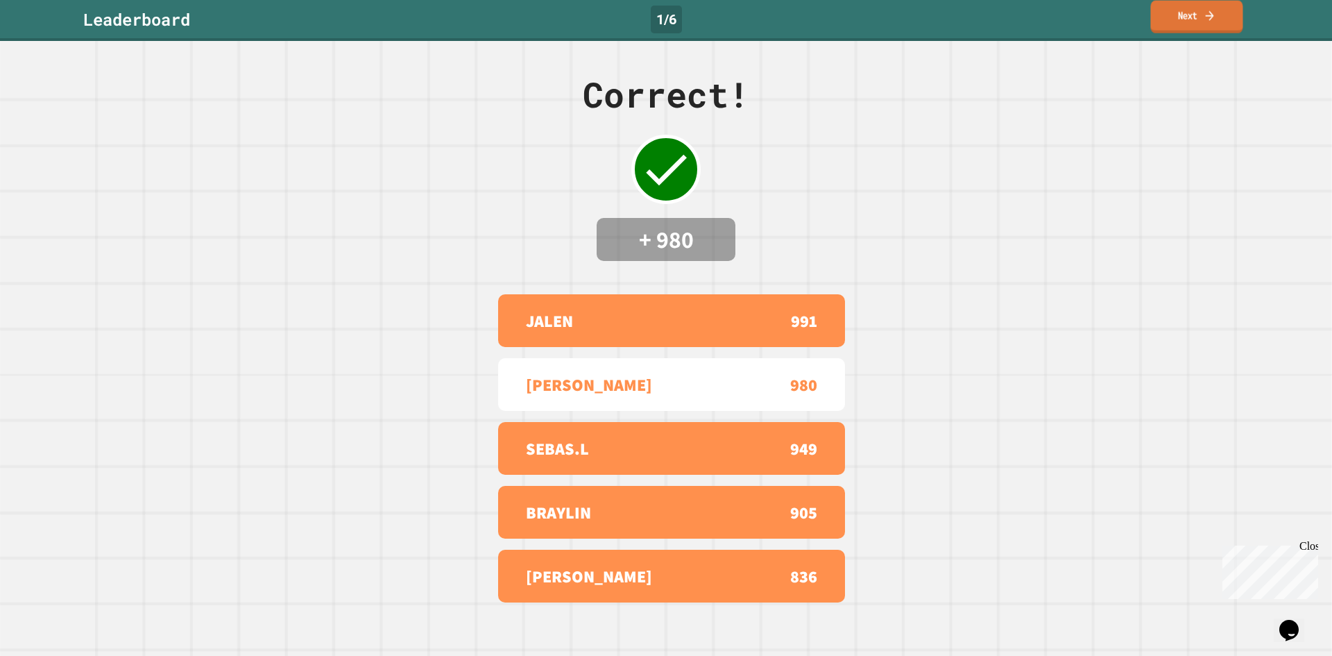
click at [1191, 12] on link "Next" at bounding box center [1196, 17] width 92 height 33
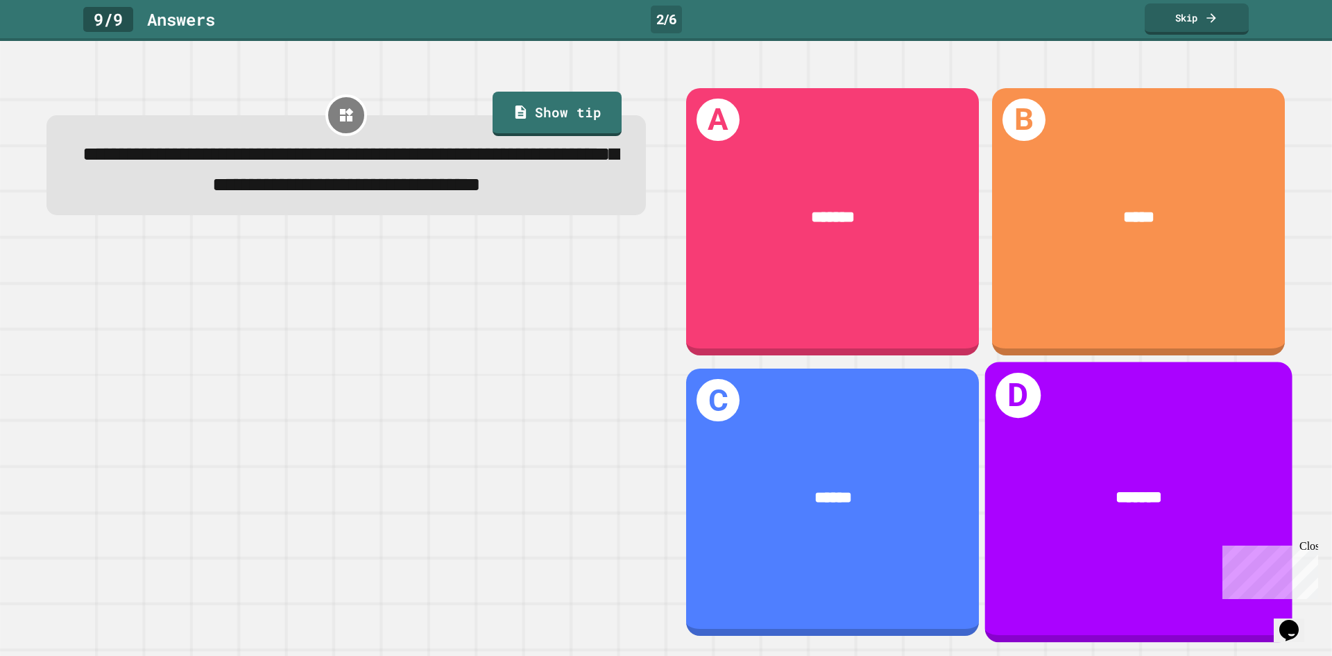
drag, startPoint x: 1068, startPoint y: 450, endPoint x: 1071, endPoint y: 444, distance: 7.1
click at [1071, 452] on div "*******" at bounding box center [1138, 498] width 307 height 93
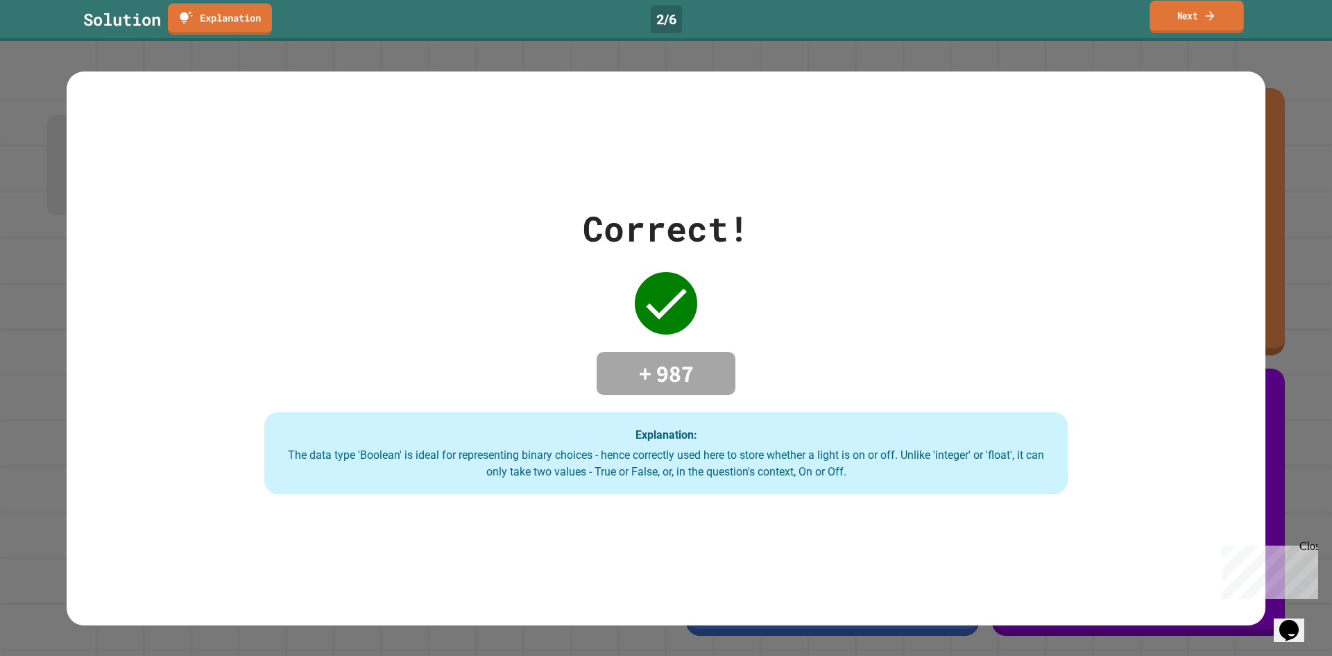
click at [1192, 15] on link "Next" at bounding box center [1197, 17] width 94 height 33
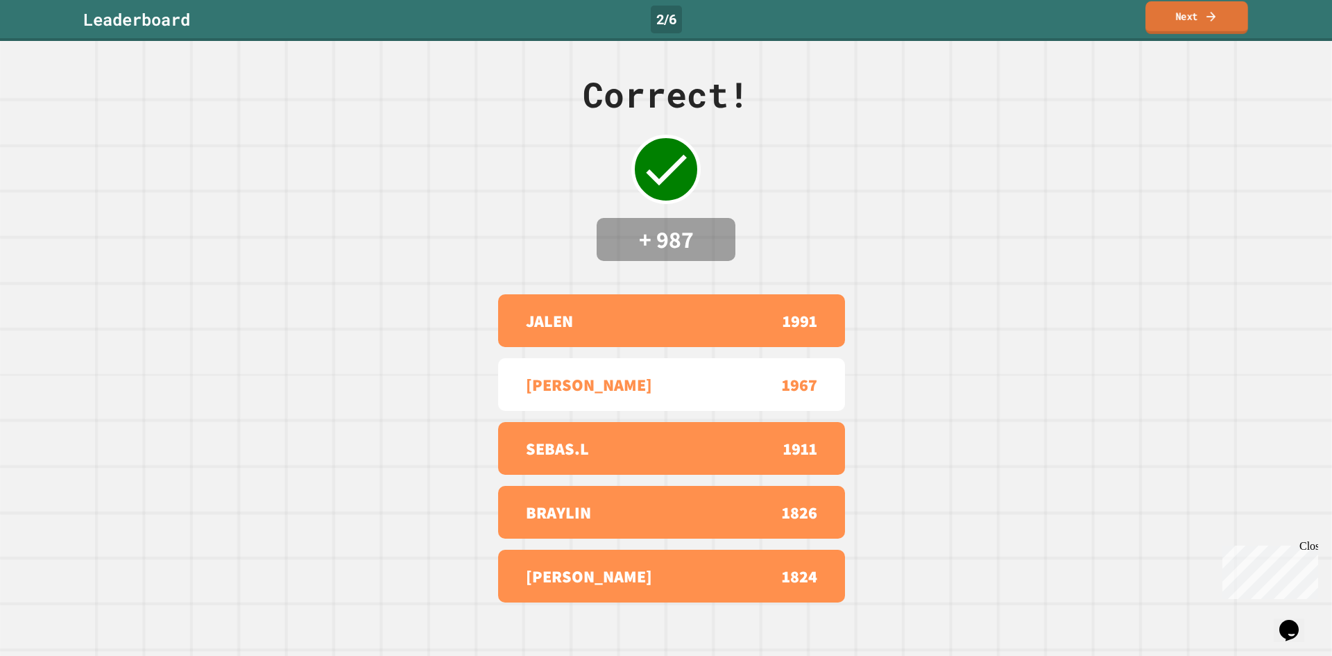
click at [1199, 23] on link "Next" at bounding box center [1197, 17] width 103 height 33
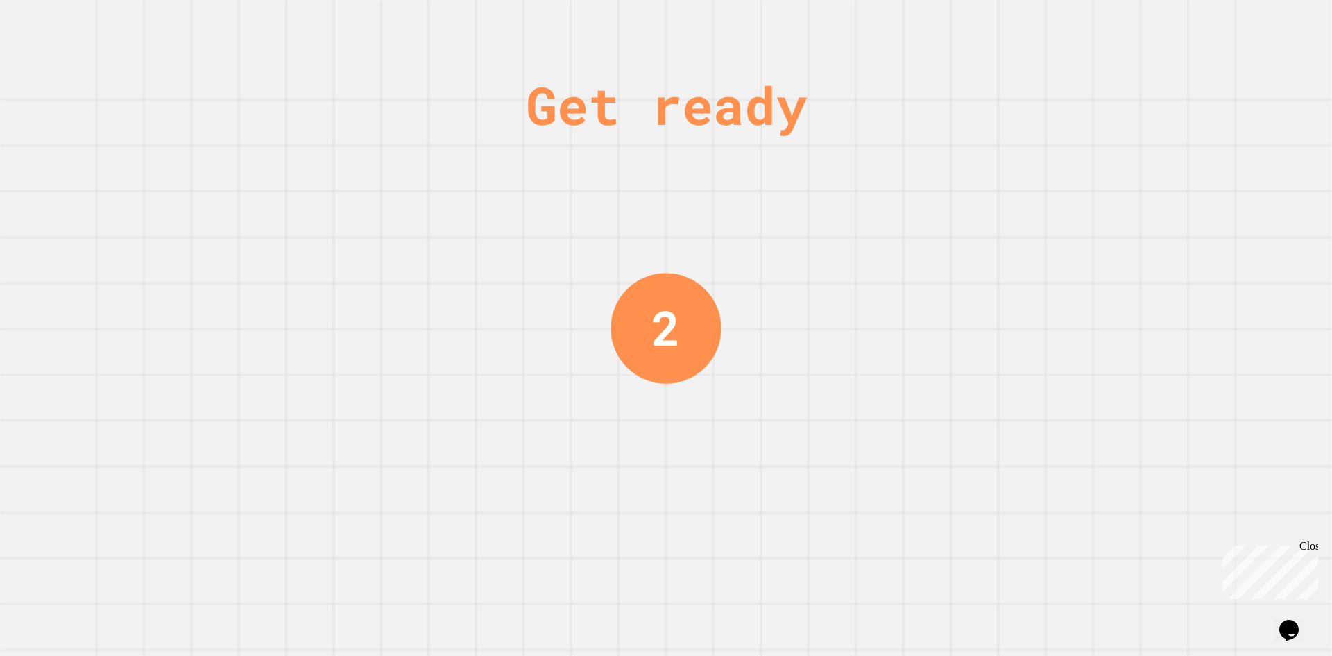
click at [1066, 483] on div "Get ready 2" at bounding box center [666, 328] width 1332 height 656
click at [1066, 483] on div "Get ready 1" at bounding box center [666, 328] width 1332 height 656
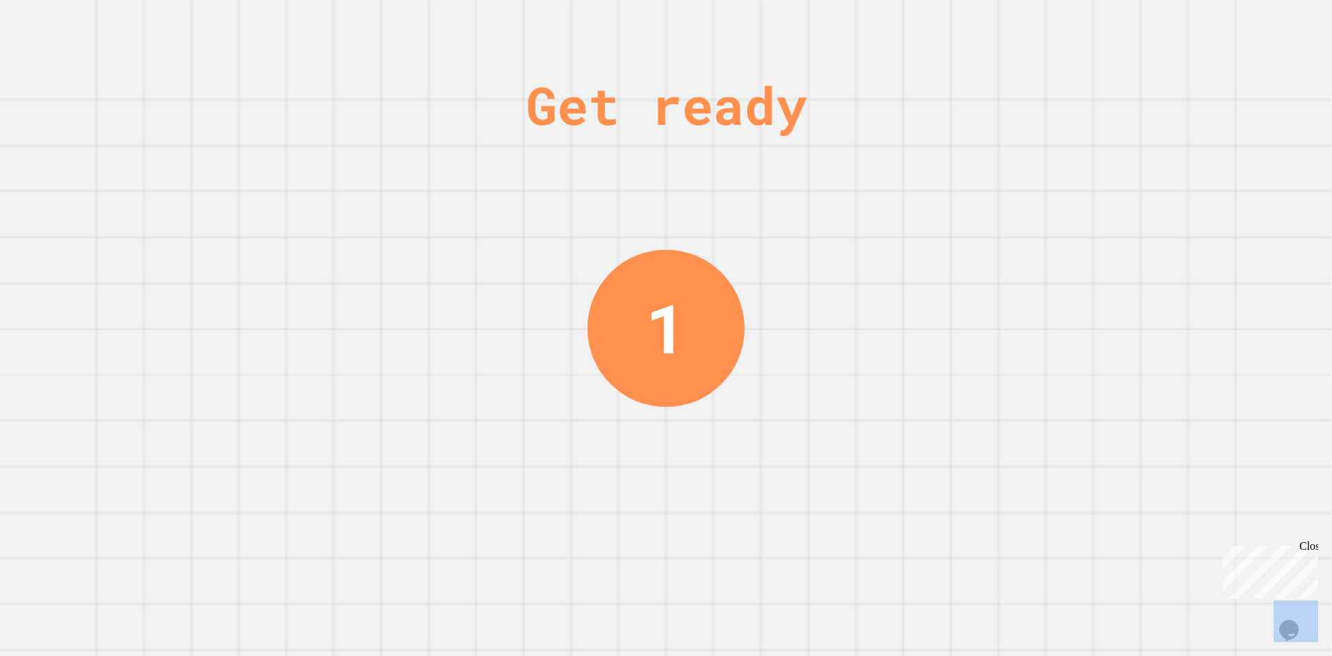
click at [1066, 481] on div "Get ready 1" at bounding box center [666, 328] width 1332 height 656
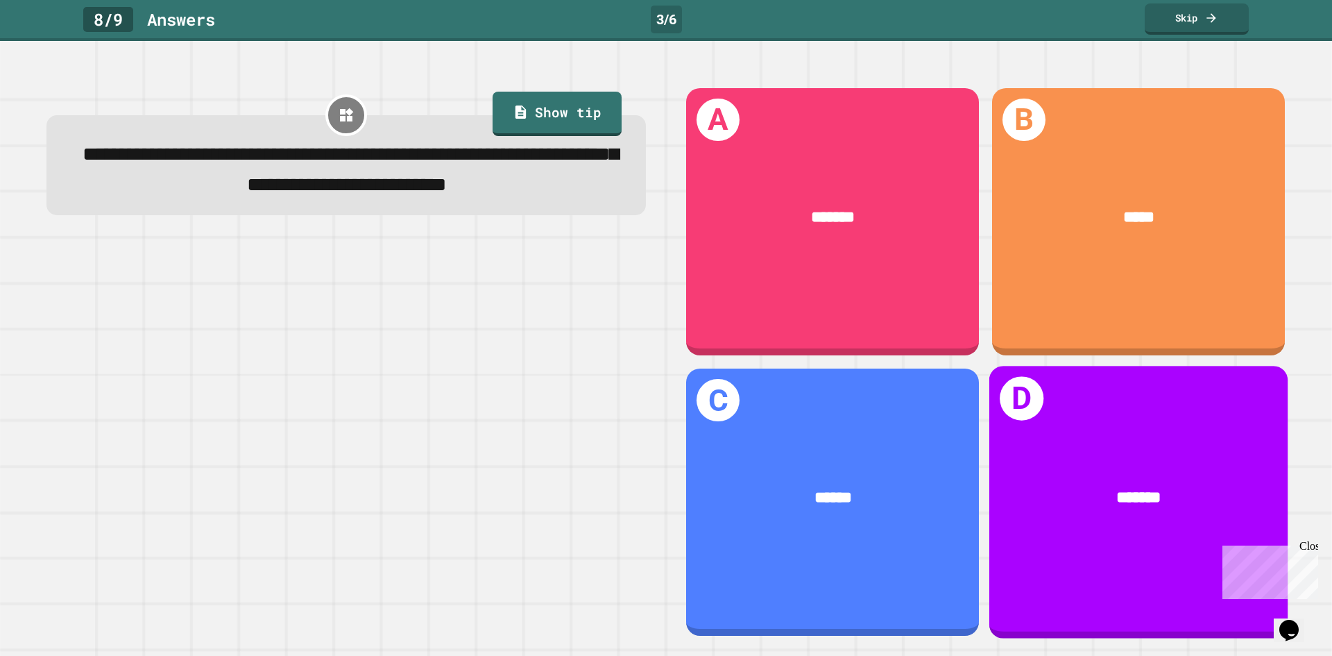
click at [1063, 486] on div "*******" at bounding box center [1139, 498] width 232 height 25
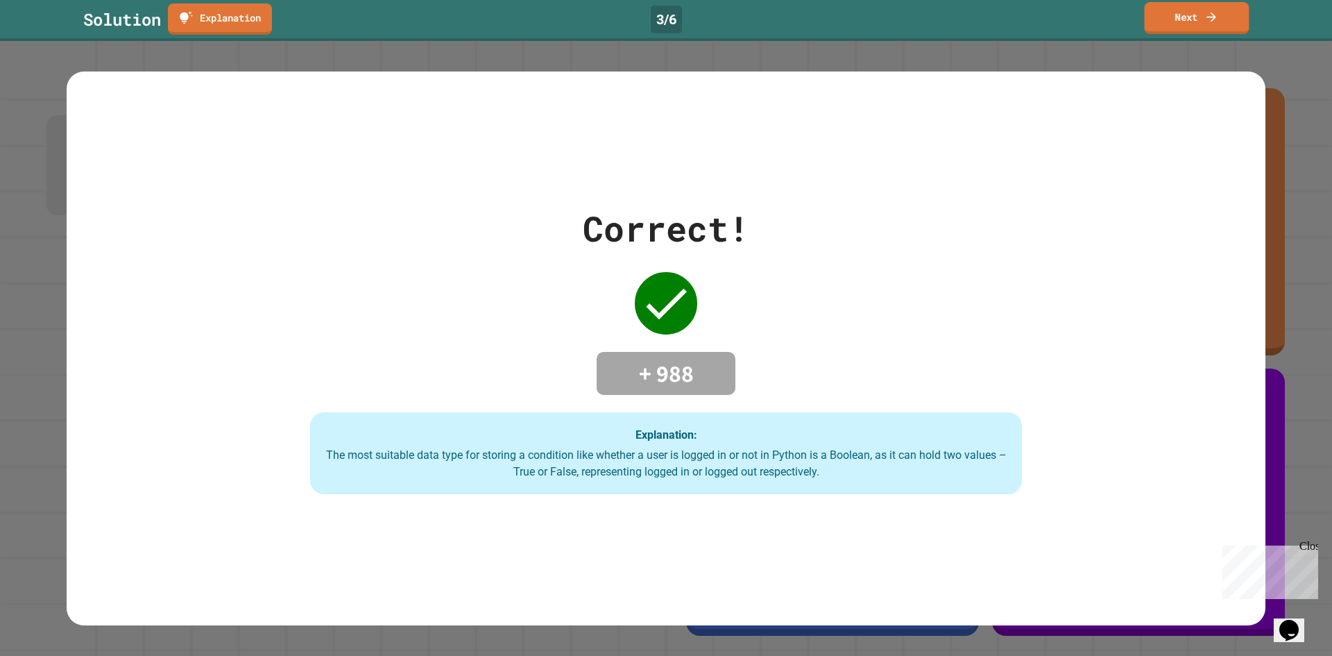
click at [1202, 17] on link "Next" at bounding box center [1197, 18] width 105 height 32
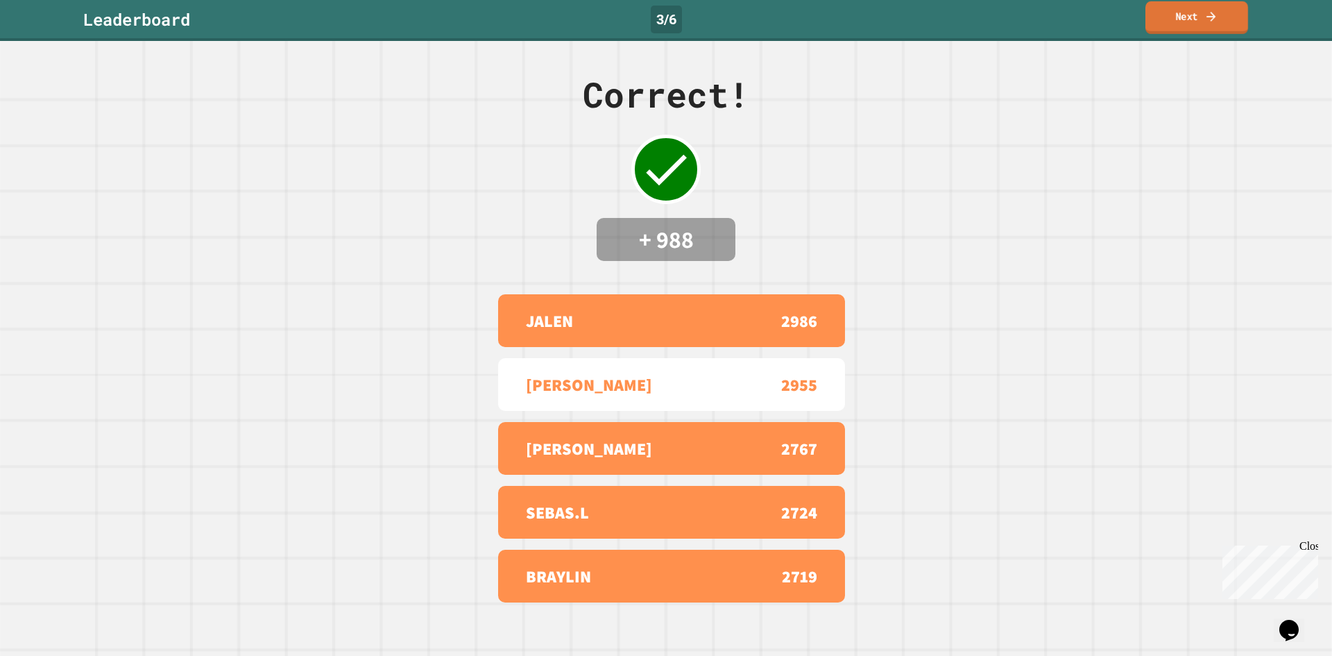
click at [1165, 28] on link "Next" at bounding box center [1197, 17] width 103 height 33
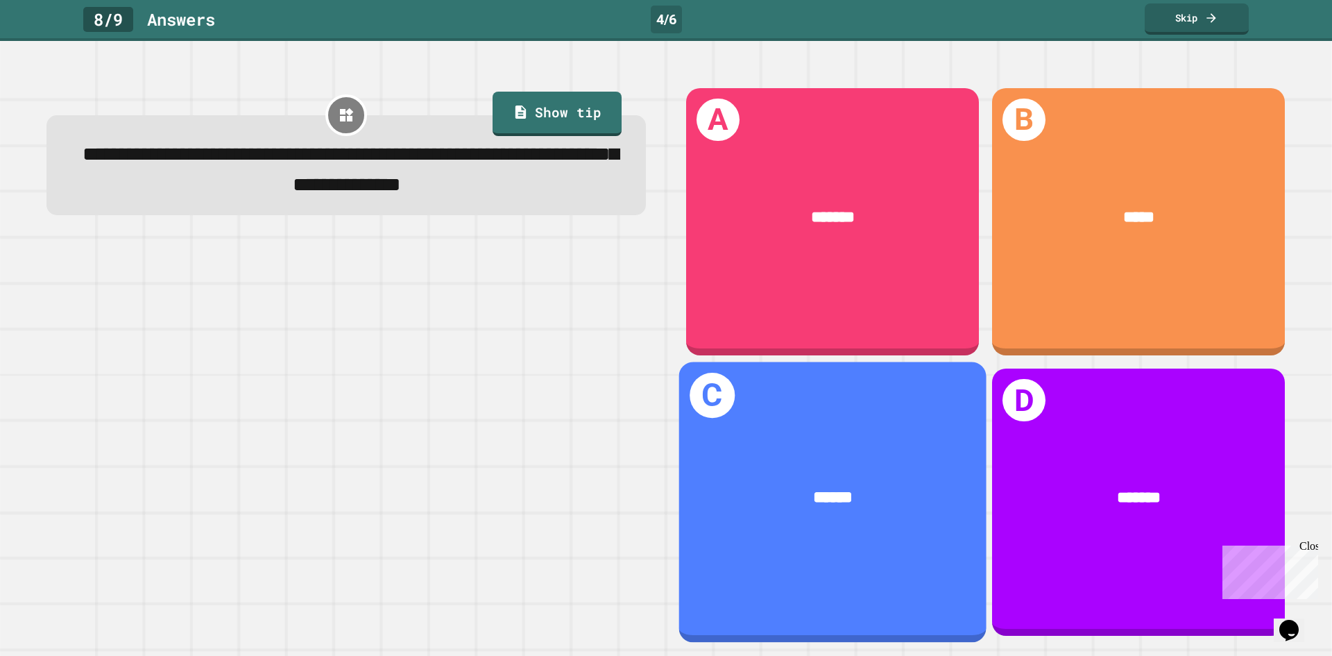
click at [892, 502] on div "******" at bounding box center [832, 498] width 307 height 93
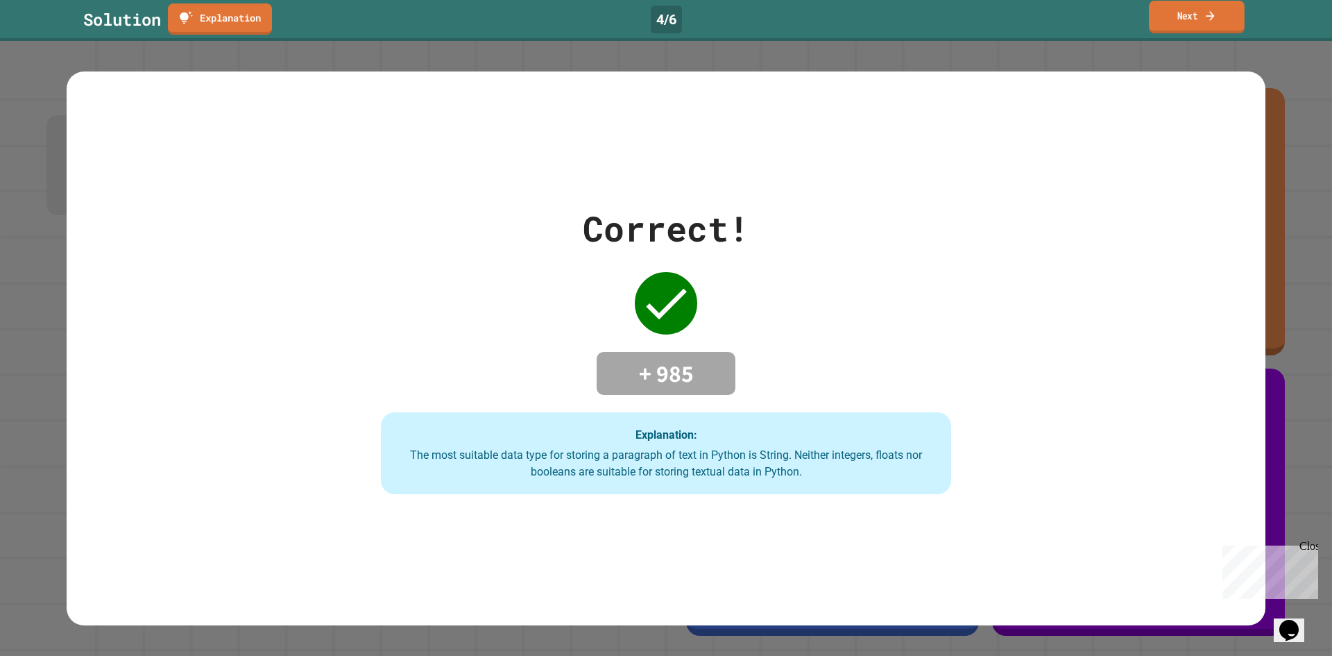
click at [1204, 15] on link "Next" at bounding box center [1197, 17] width 96 height 33
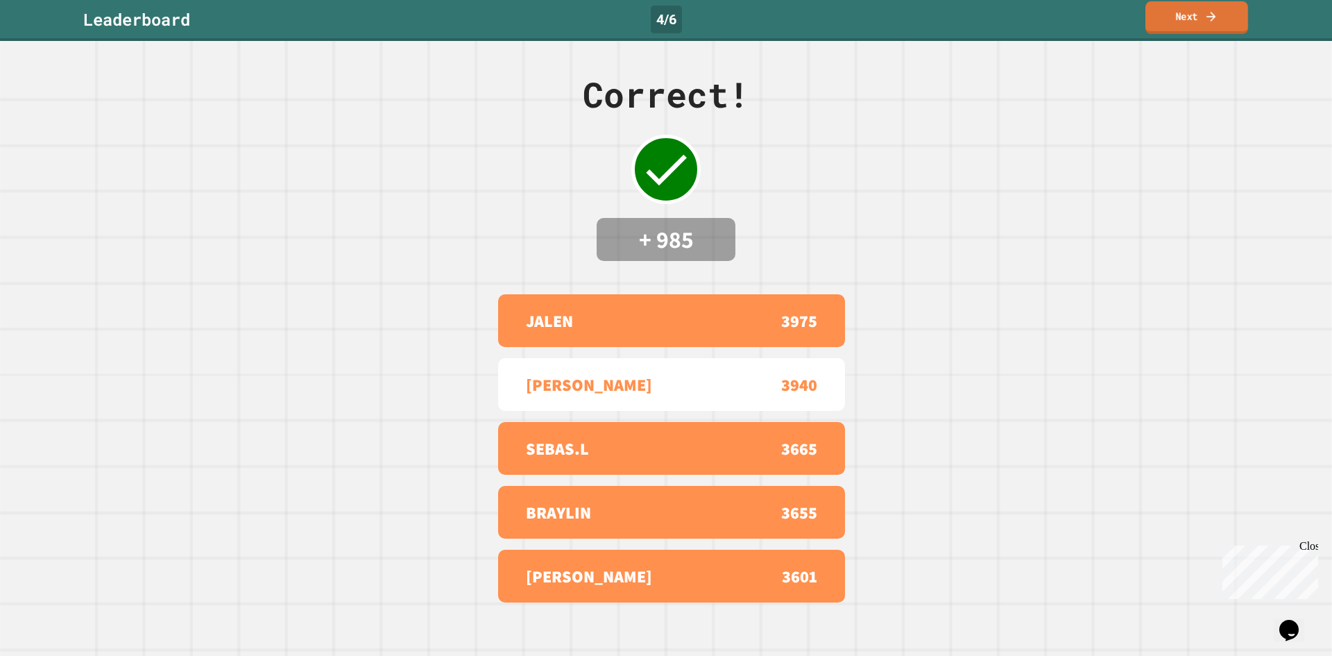
click at [1189, 12] on link "Next" at bounding box center [1197, 17] width 103 height 33
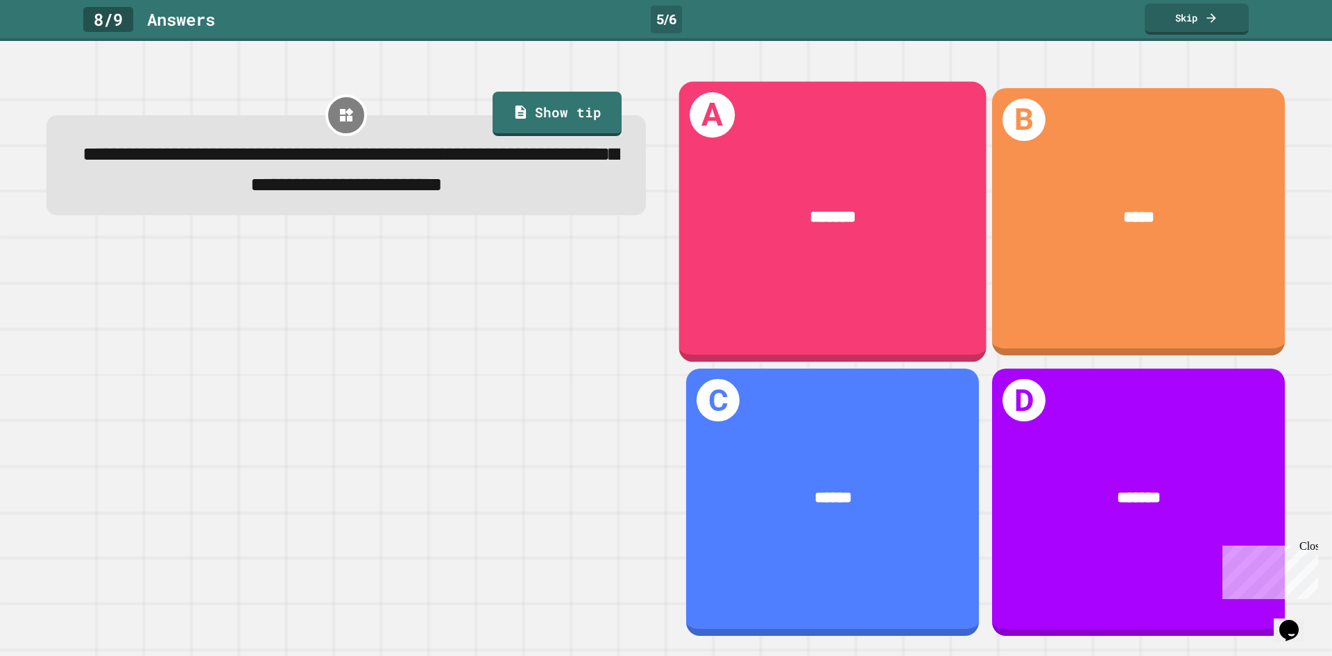
click at [858, 280] on div "A *******" at bounding box center [832, 221] width 307 height 280
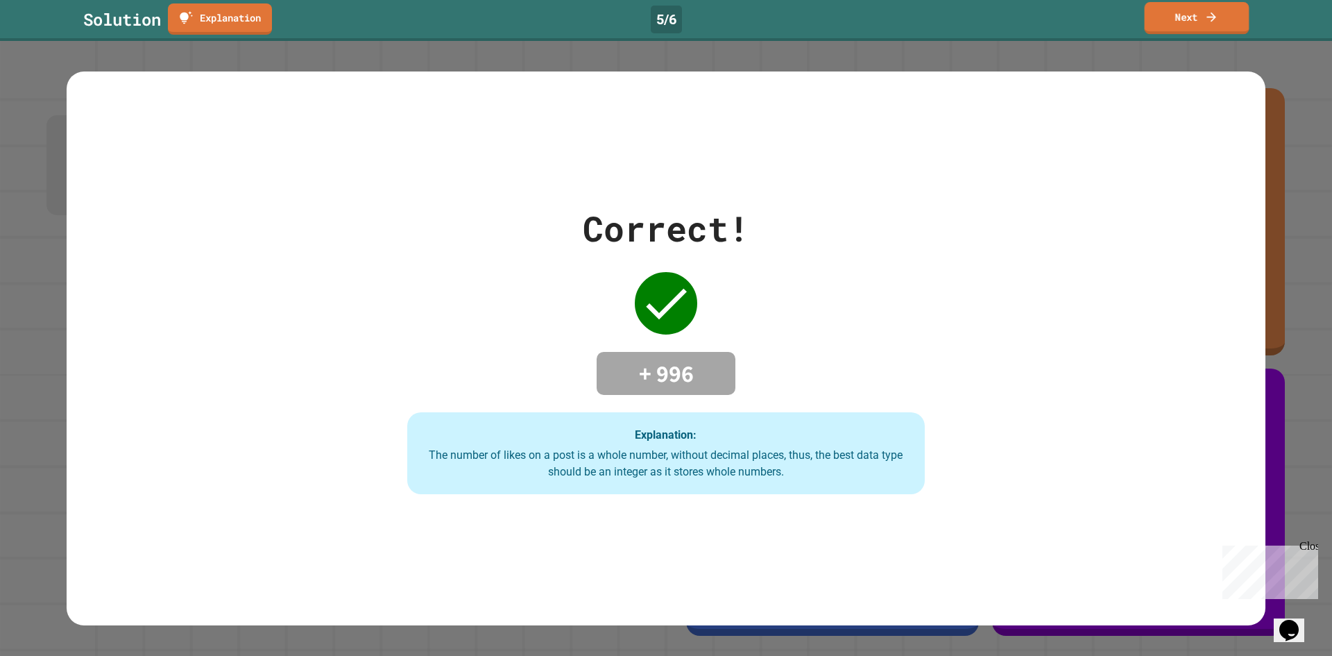
click at [1181, 24] on link "Next" at bounding box center [1197, 18] width 105 height 32
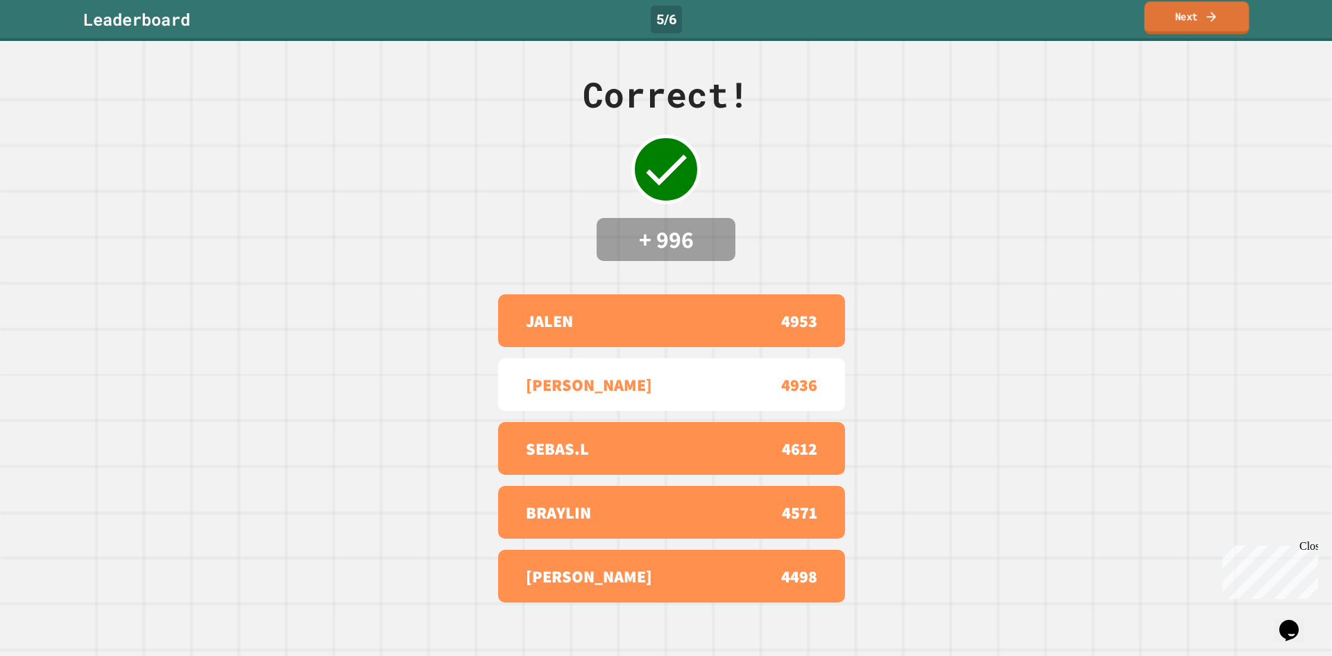
click at [1175, 23] on link "Next" at bounding box center [1197, 17] width 105 height 33
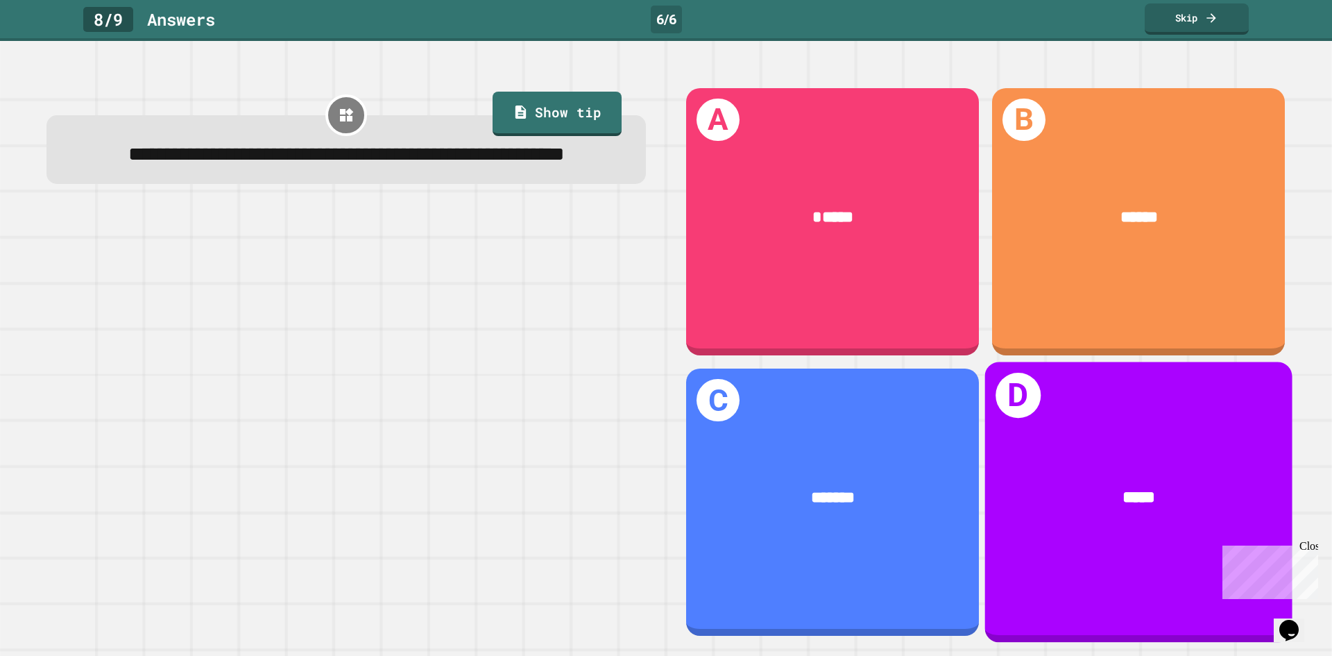
click at [1043, 454] on div "*****" at bounding box center [1138, 498] width 307 height 93
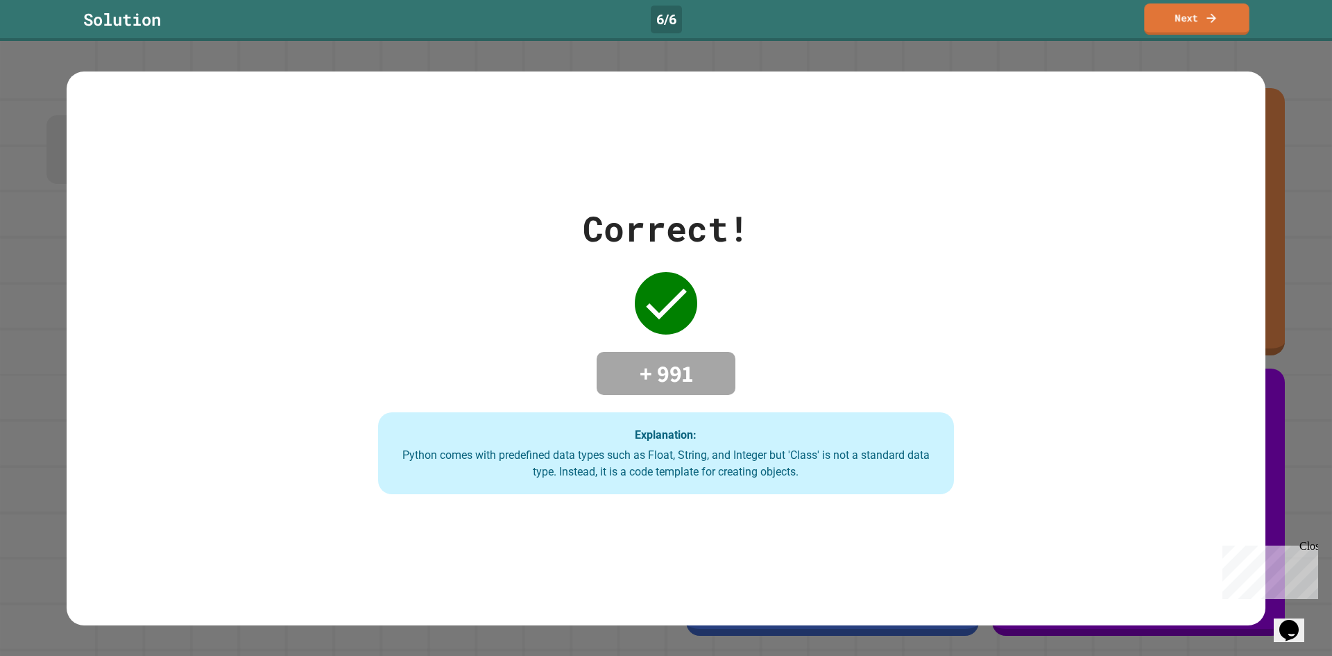
click at [1211, 19] on icon at bounding box center [1212, 18] width 14 height 14
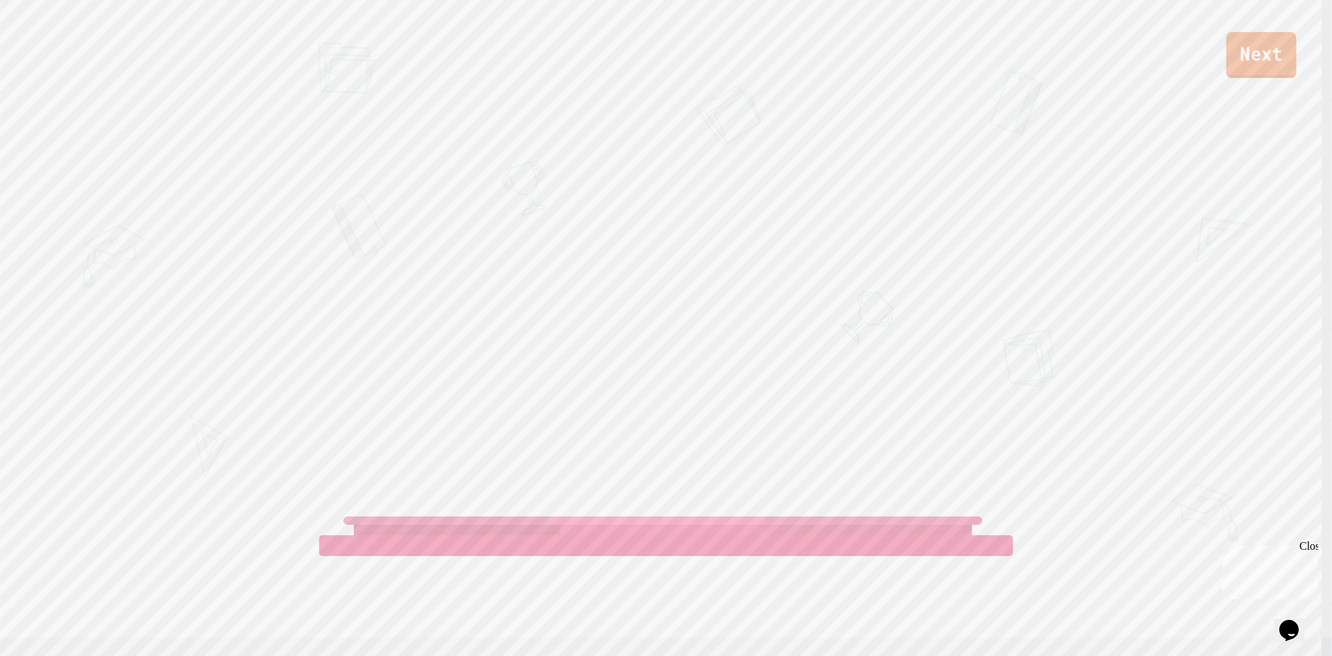
click at [1257, 46] on link "Next" at bounding box center [1261, 55] width 70 height 46
